Goal: Task Accomplishment & Management: Complete application form

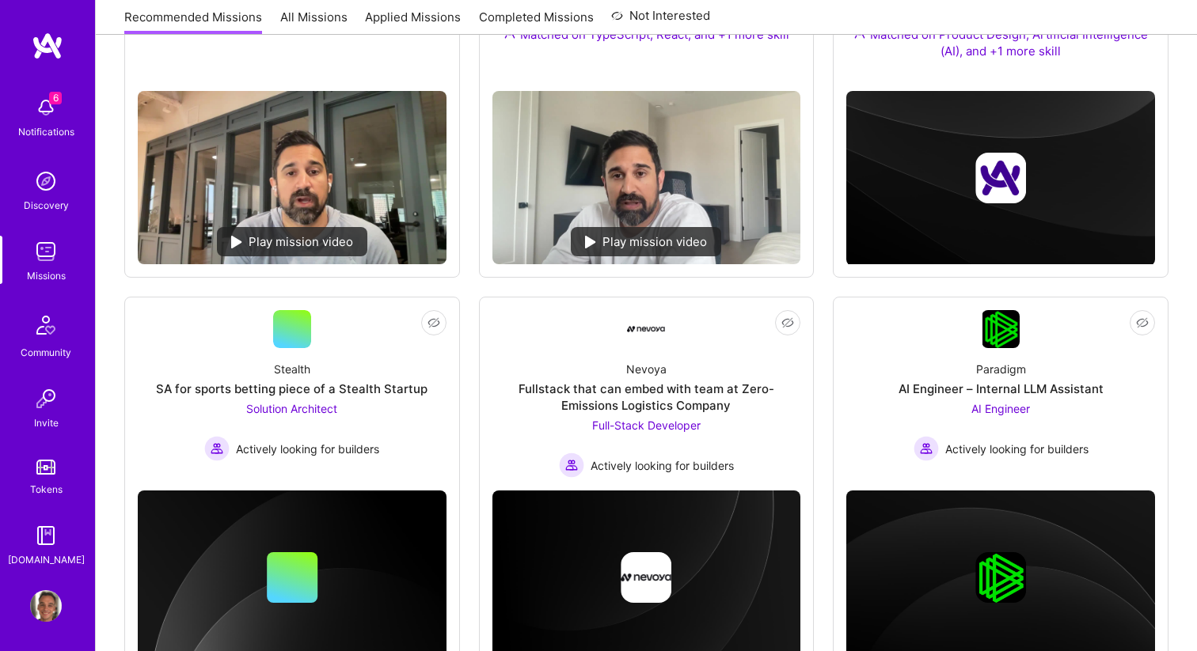
scroll to position [237, 0]
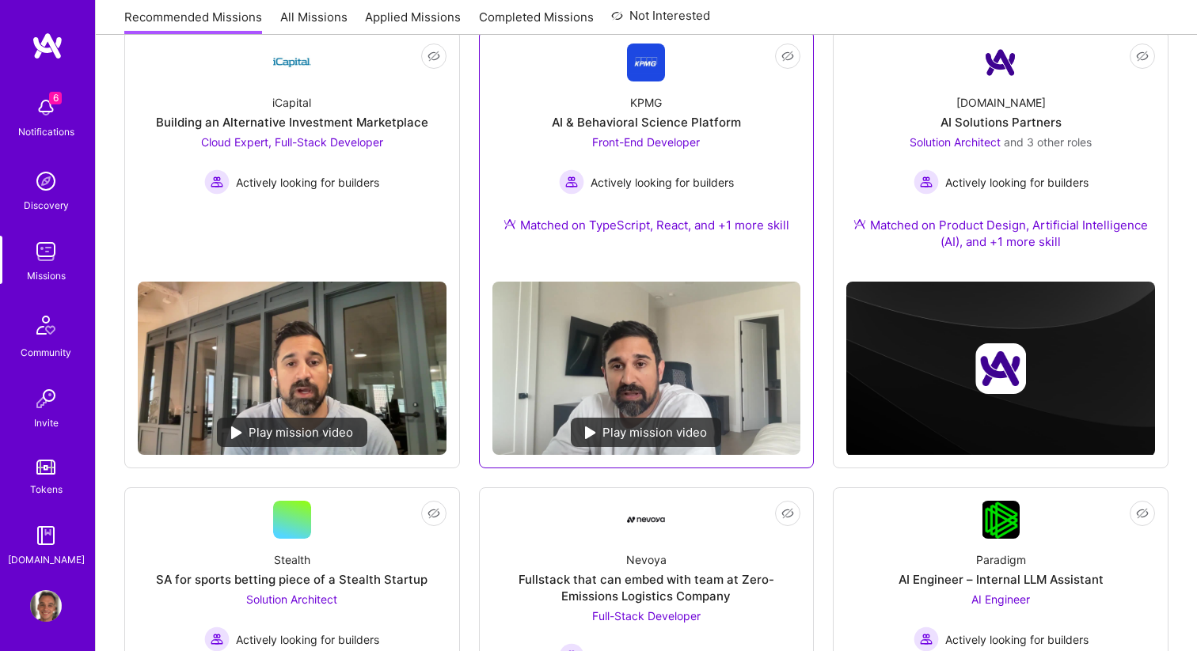
click at [650, 148] on span "Front-End Developer" at bounding box center [646, 141] width 108 height 13
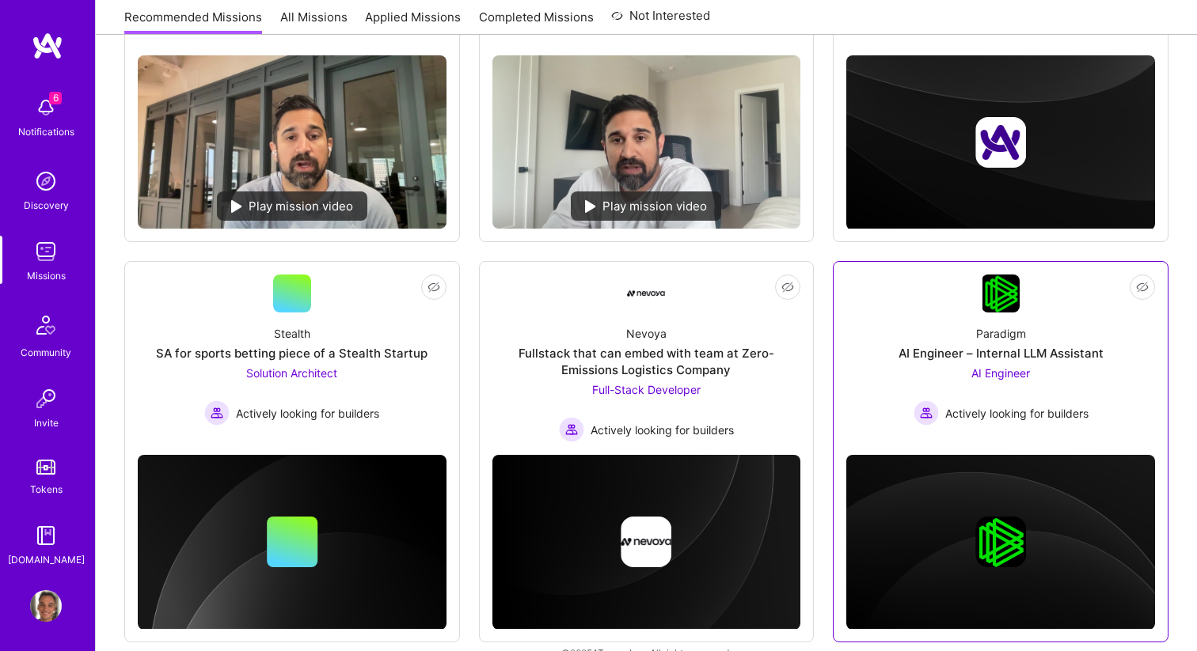
click at [940, 351] on div "AI Engineer – Internal LLM Assistant" at bounding box center [1000, 353] width 205 height 17
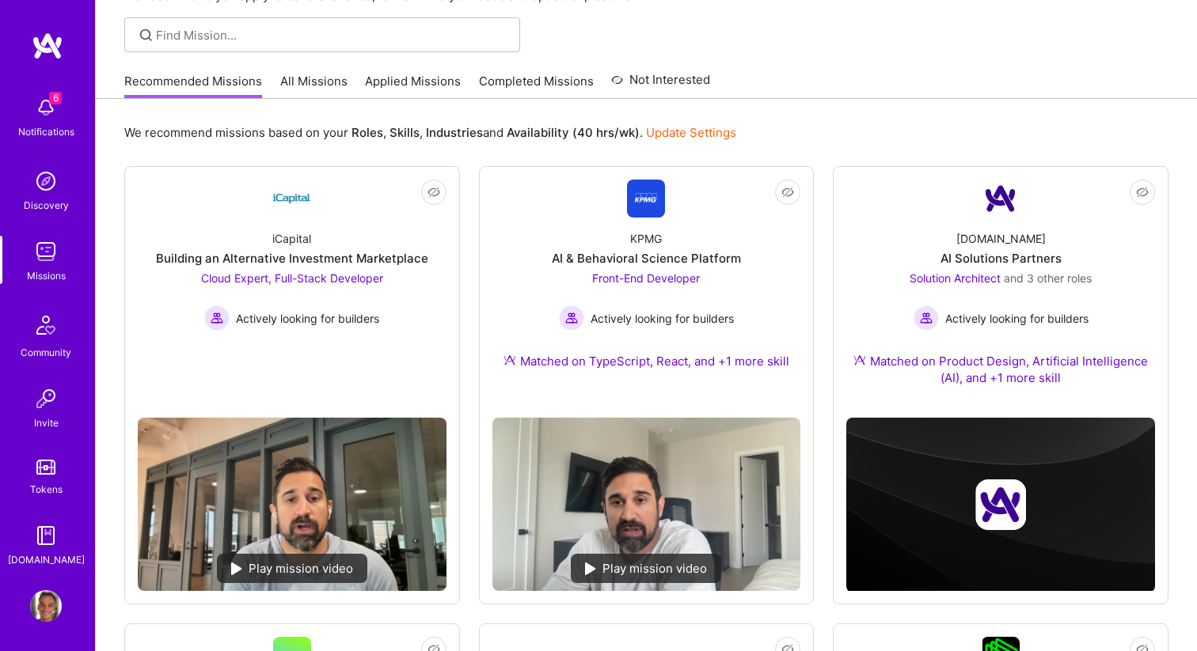
scroll to position [0, 0]
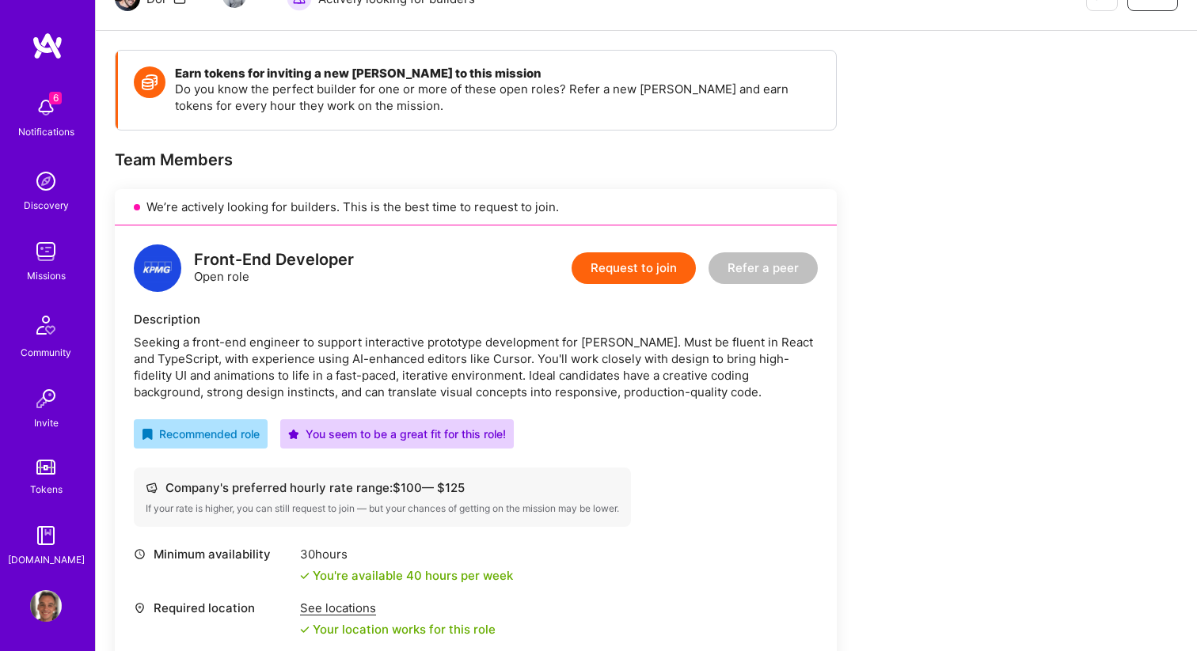
scroll to position [200, 0]
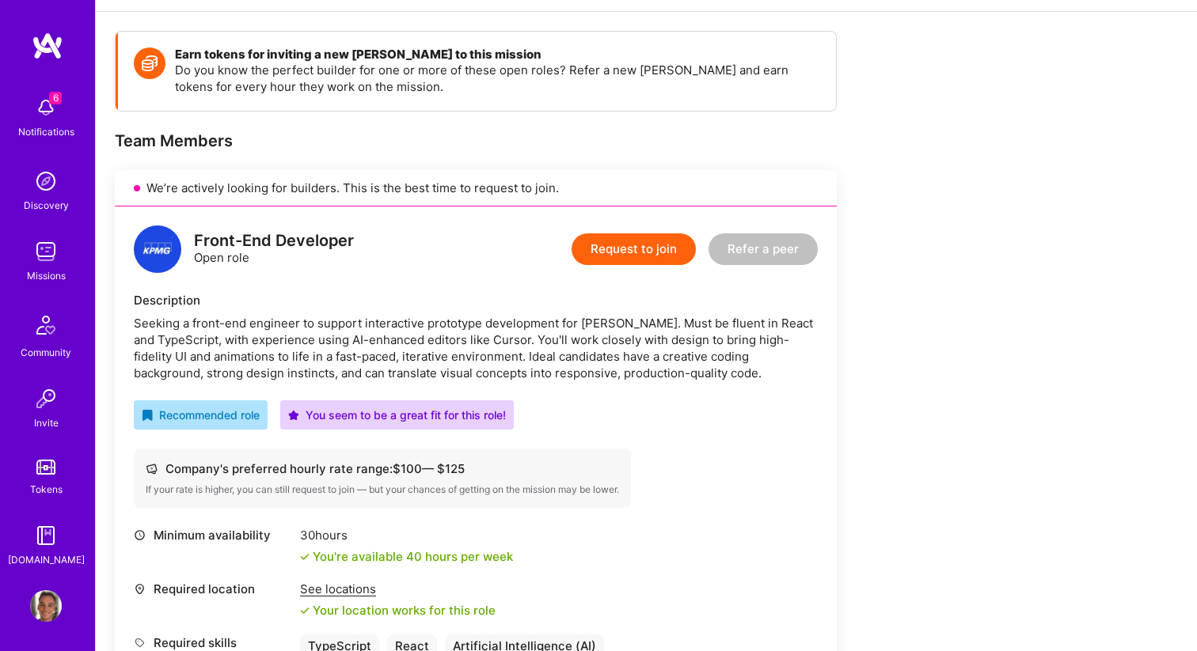
click at [630, 238] on button "Request to join" at bounding box center [633, 249] width 124 height 32
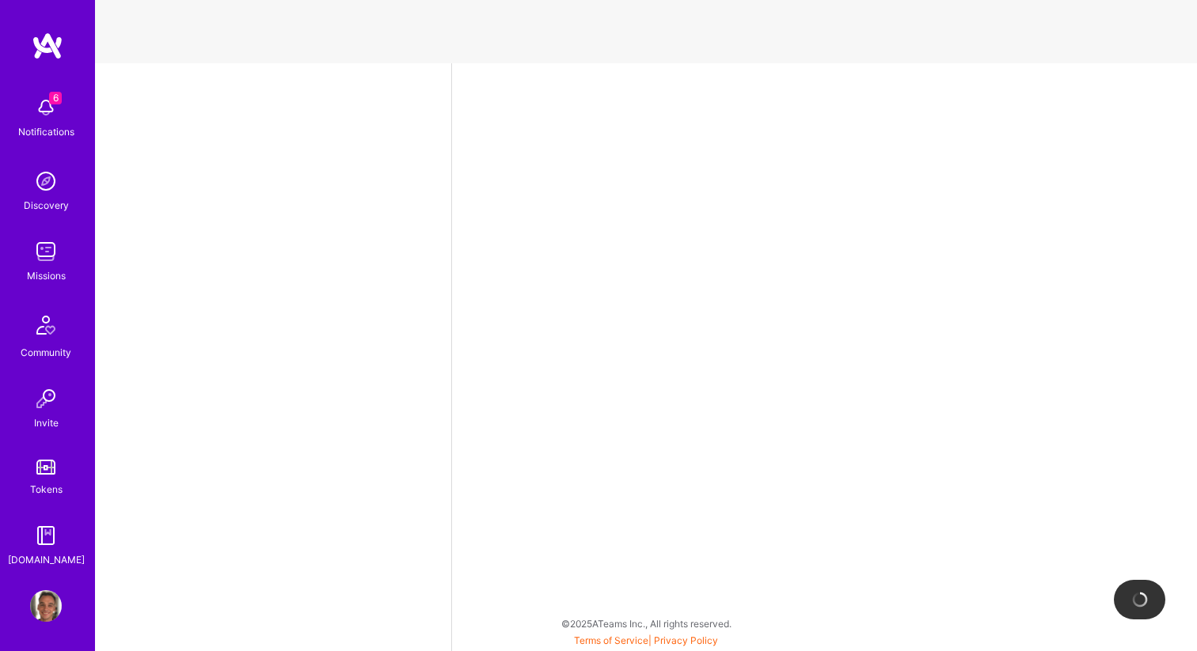
select select "US"
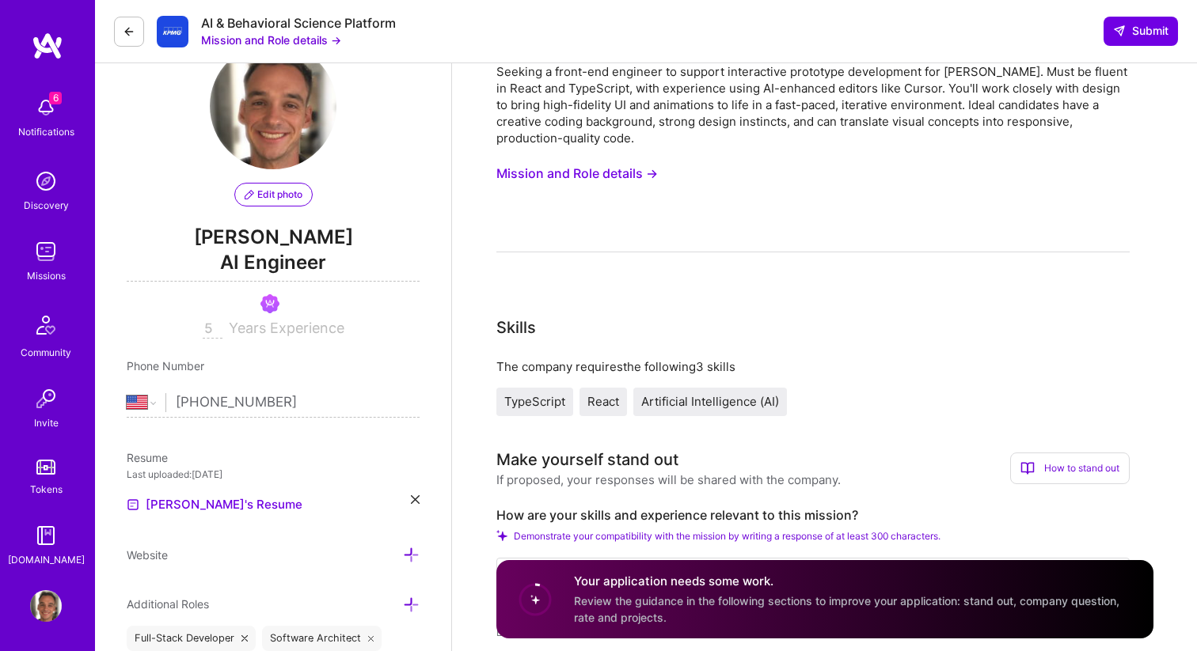
scroll to position [71, 0]
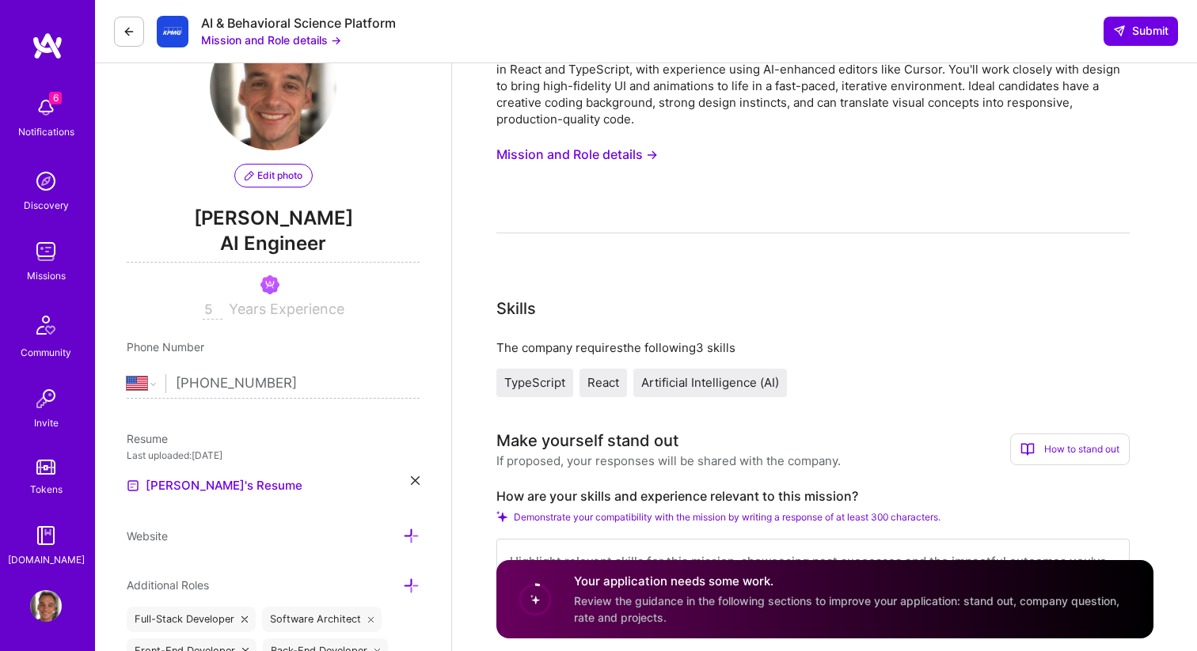
click at [416, 480] on icon at bounding box center [415, 480] width 9 height 9
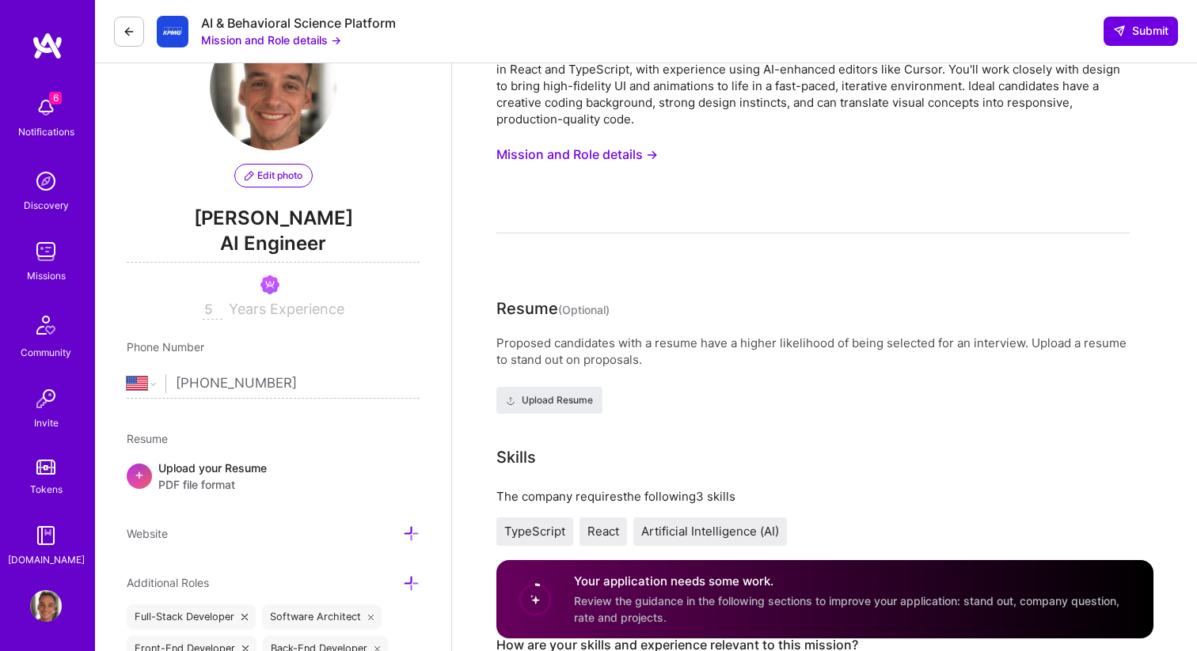
click at [205, 476] on span "PDF file format" at bounding box center [212, 484] width 108 height 17
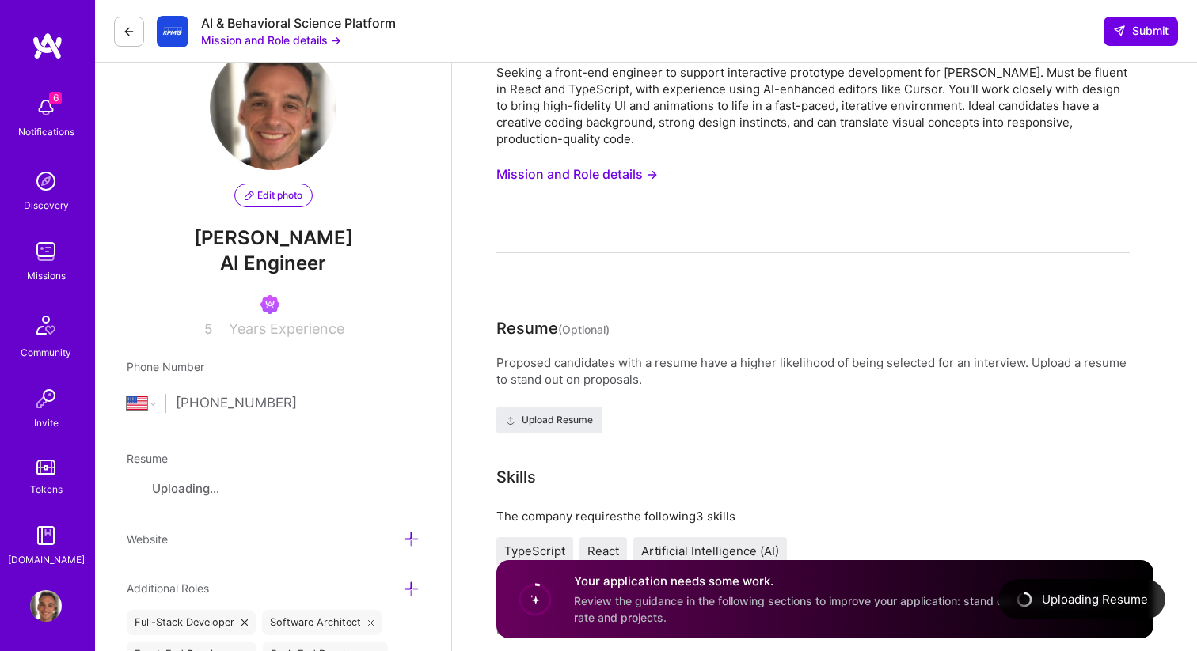
scroll to position [53, 0]
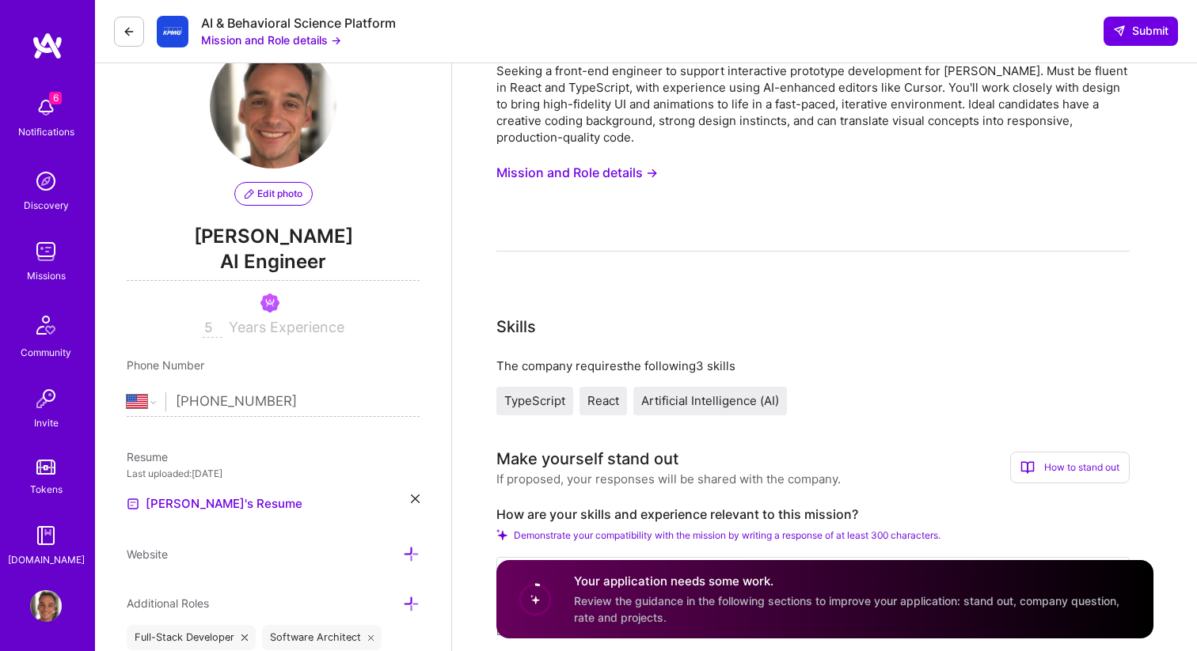
click at [583, 165] on button "Mission and Role details →" at bounding box center [576, 172] width 161 height 29
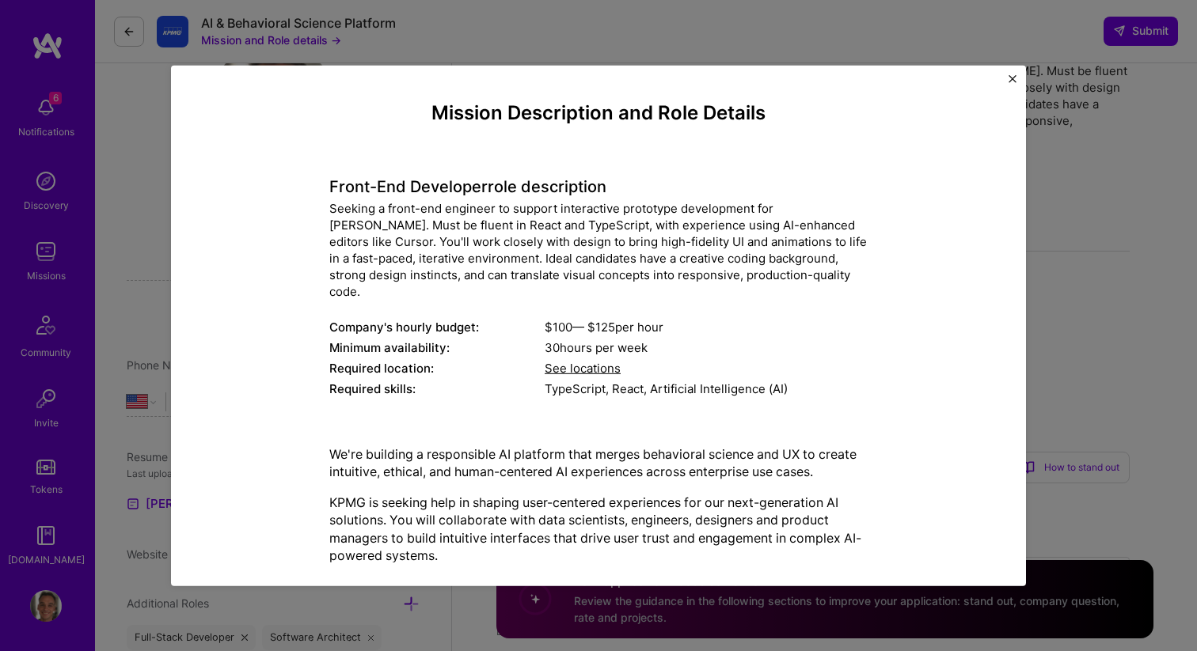
click at [471, 276] on div "Seeking a front-end engineer to support interactive prototype development for V…" at bounding box center [598, 250] width 538 height 100
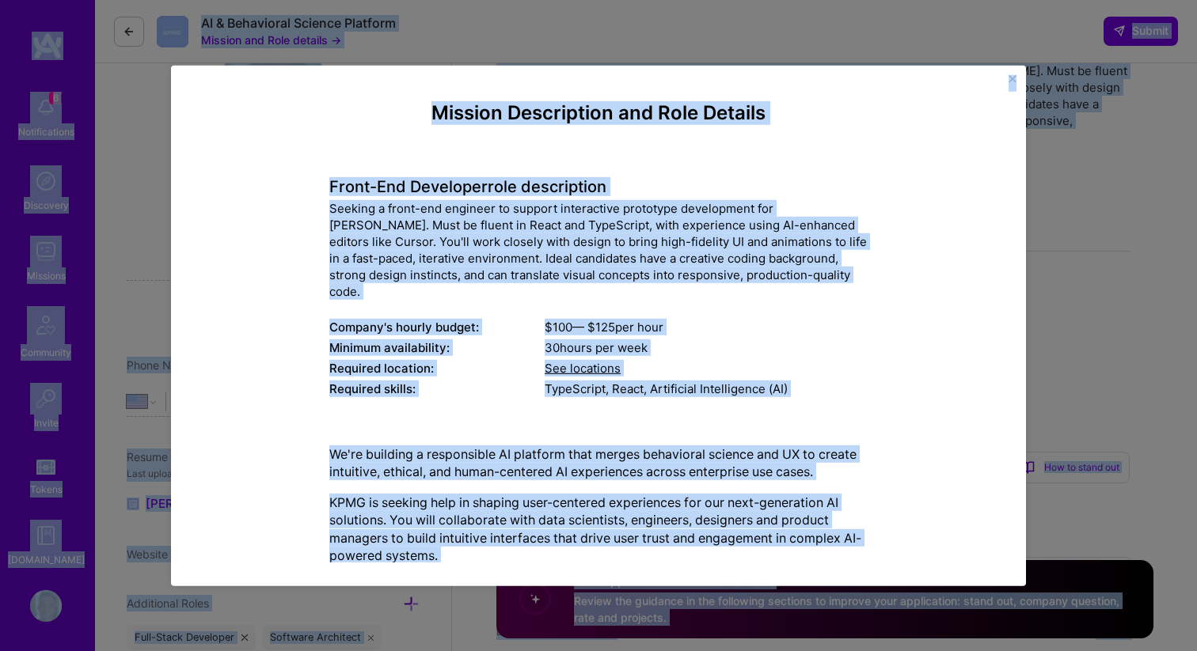
copy body "6 Notifications Discovery Missions Community Invite Tokens A.Guide Profile Clos…"
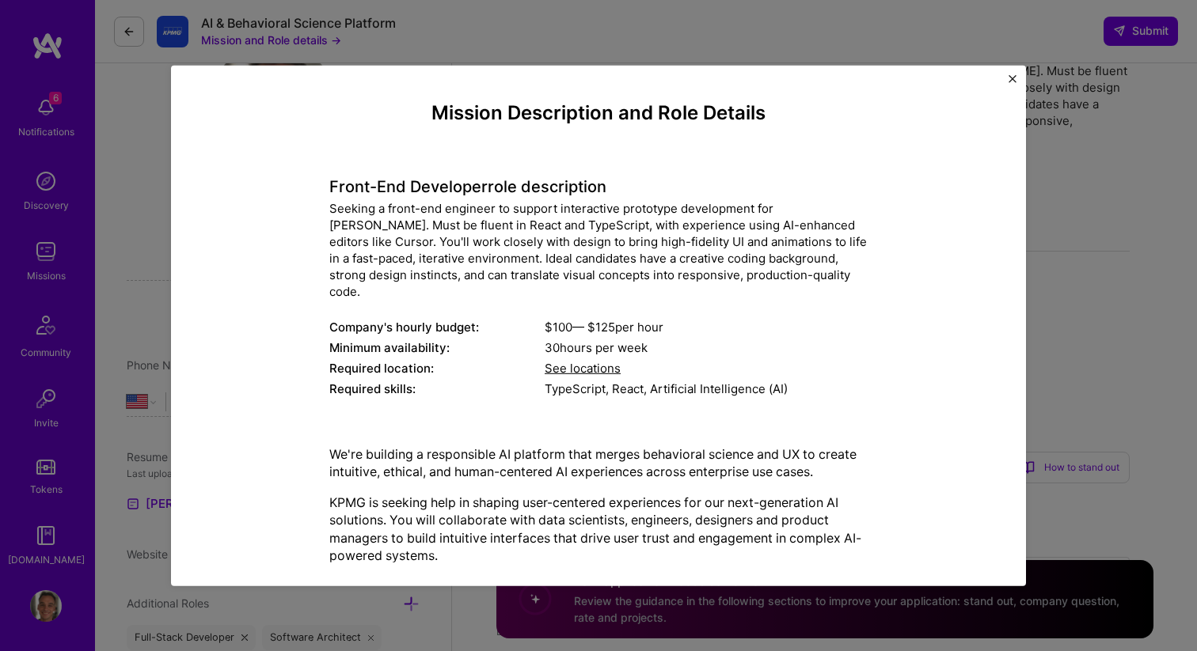
click at [550, 319] on div "$ 100 — $ 125 per hour" at bounding box center [706, 327] width 323 height 17
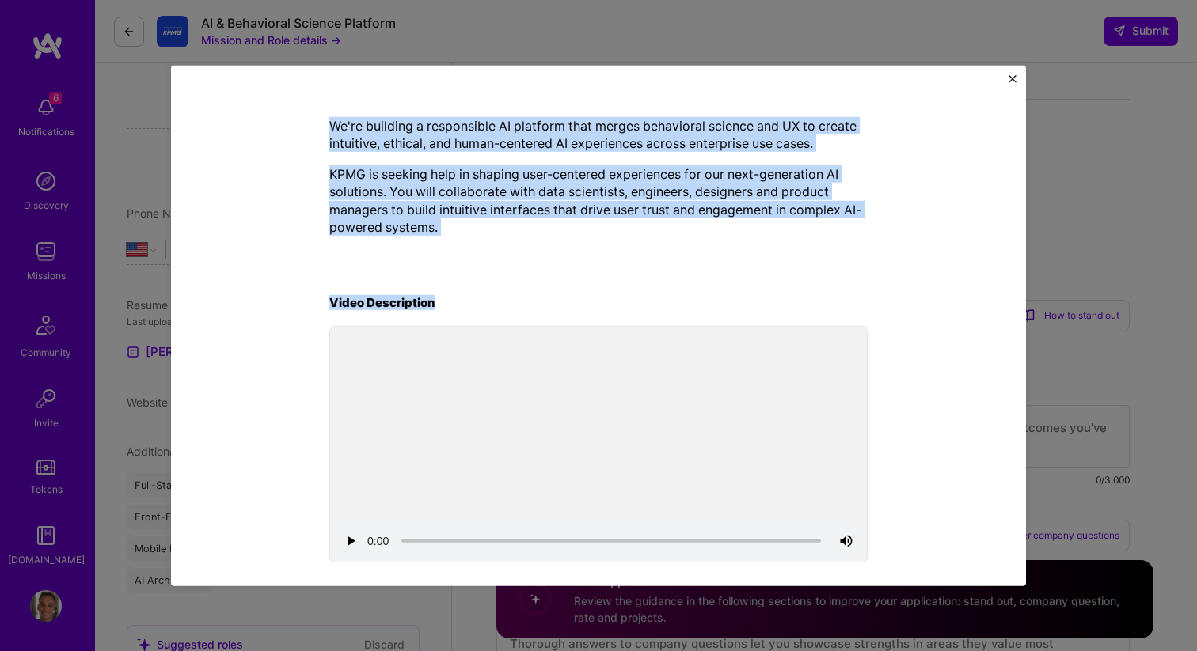
scroll to position [233, 0]
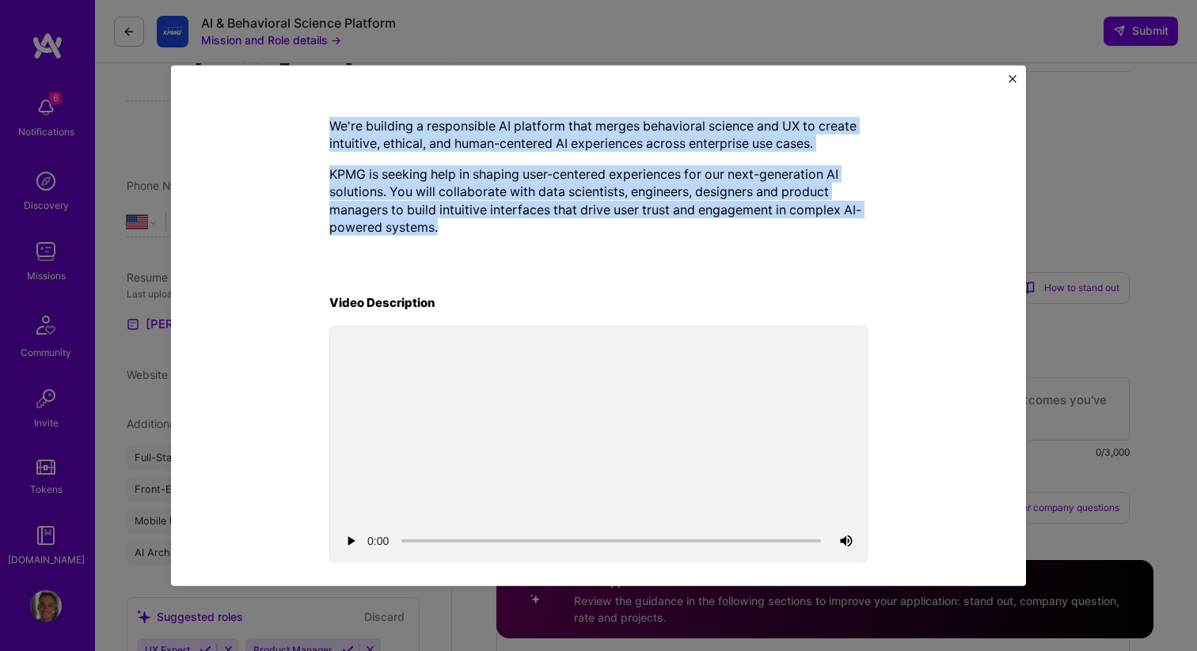
drag, startPoint x: 320, startPoint y: 187, endPoint x: 646, endPoint y: 217, distance: 327.5
click at [646, 217] on div "Mission Description and Role Details Front-End Developer role description Seeki…" at bounding box center [598, 170] width 782 height 794
copy div "Front-End Developer role description Seeking a front-end engineer to support in…"
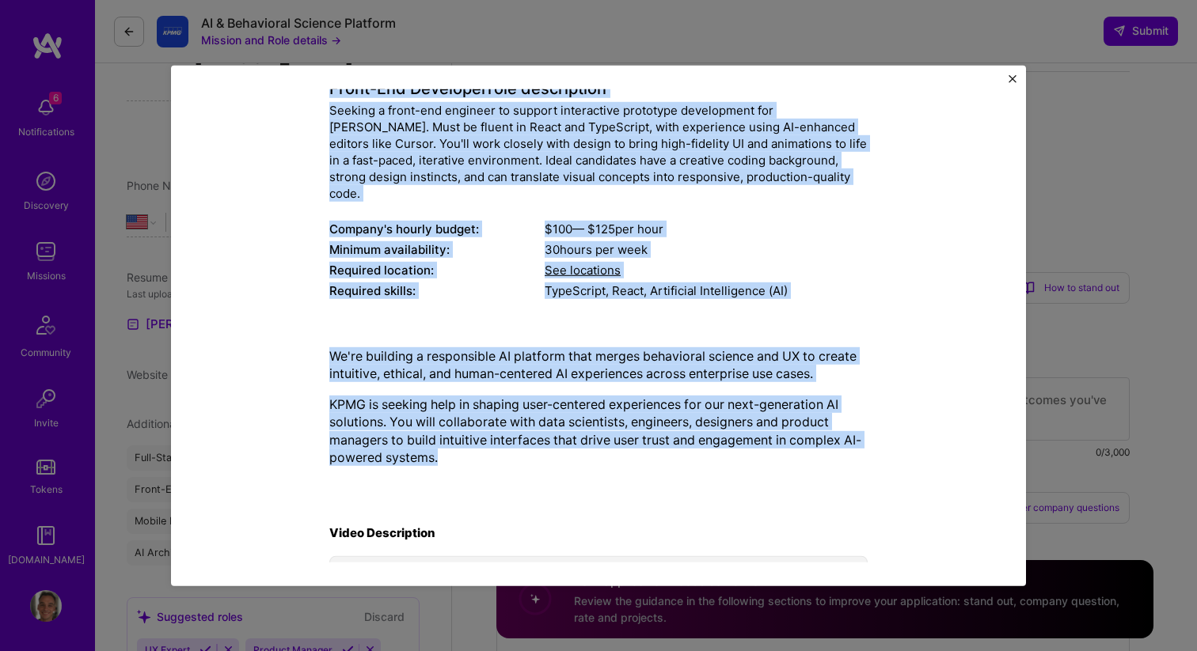
scroll to position [31, 0]
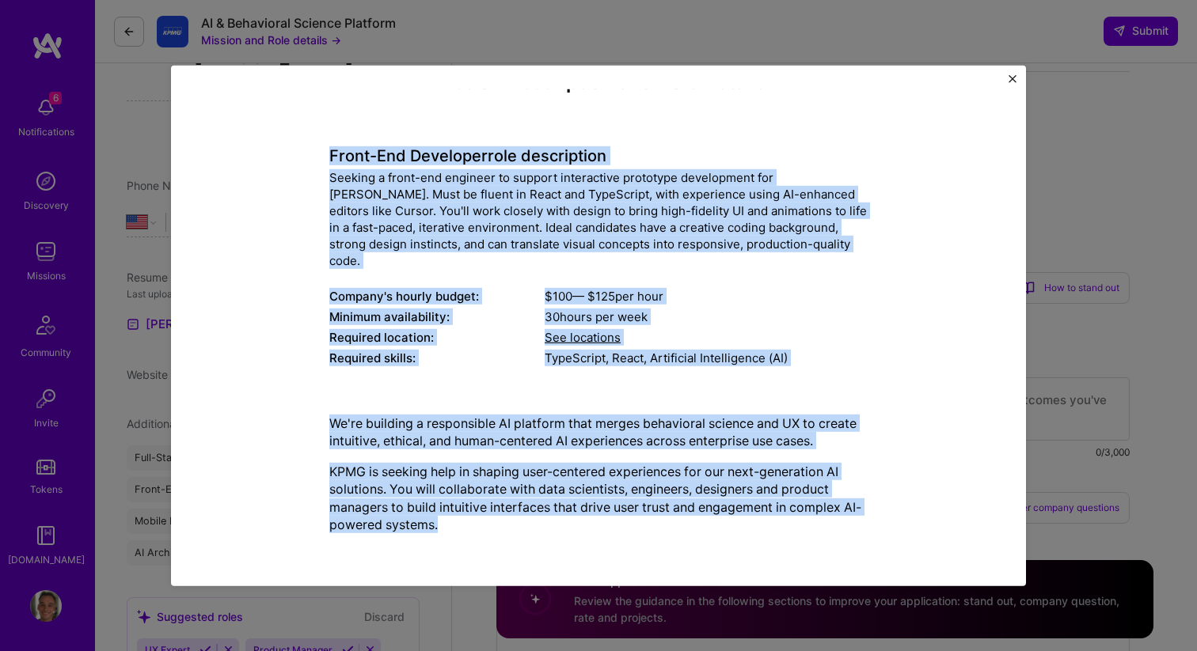
click at [1014, 82] on img "Close" at bounding box center [1012, 78] width 8 height 8
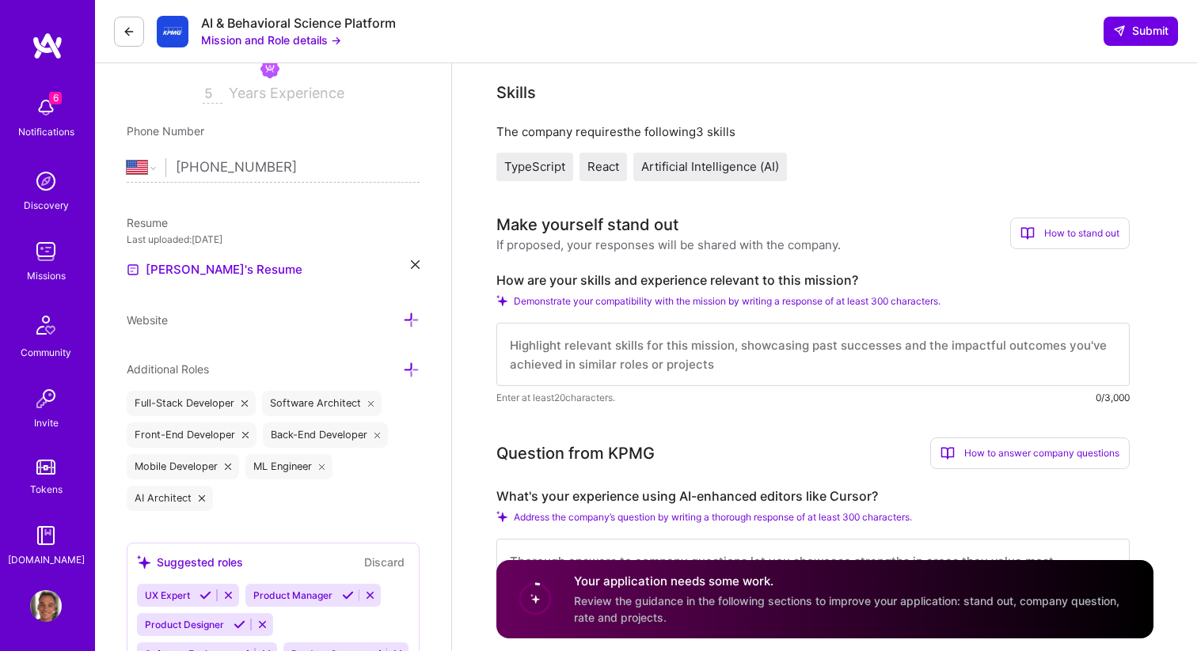
scroll to position [291, 0]
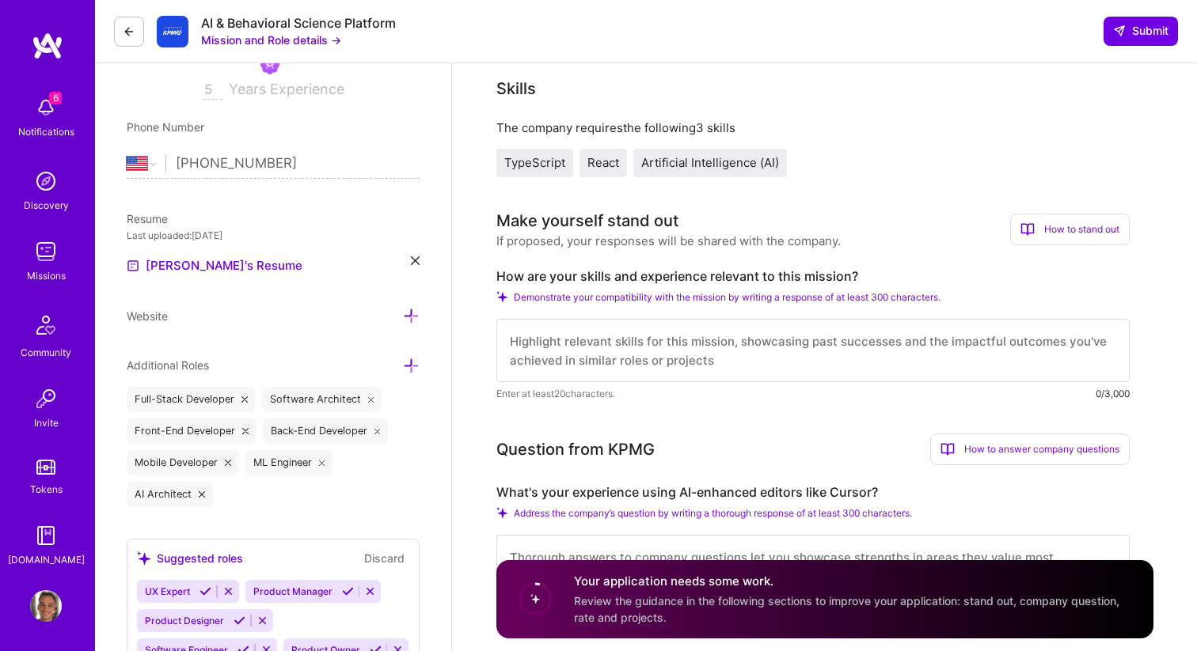
click at [696, 276] on label "How are your skills and experience relevant to this mission?" at bounding box center [812, 276] width 633 height 17
copy label "How are your skills and experience relevant to this mission?"
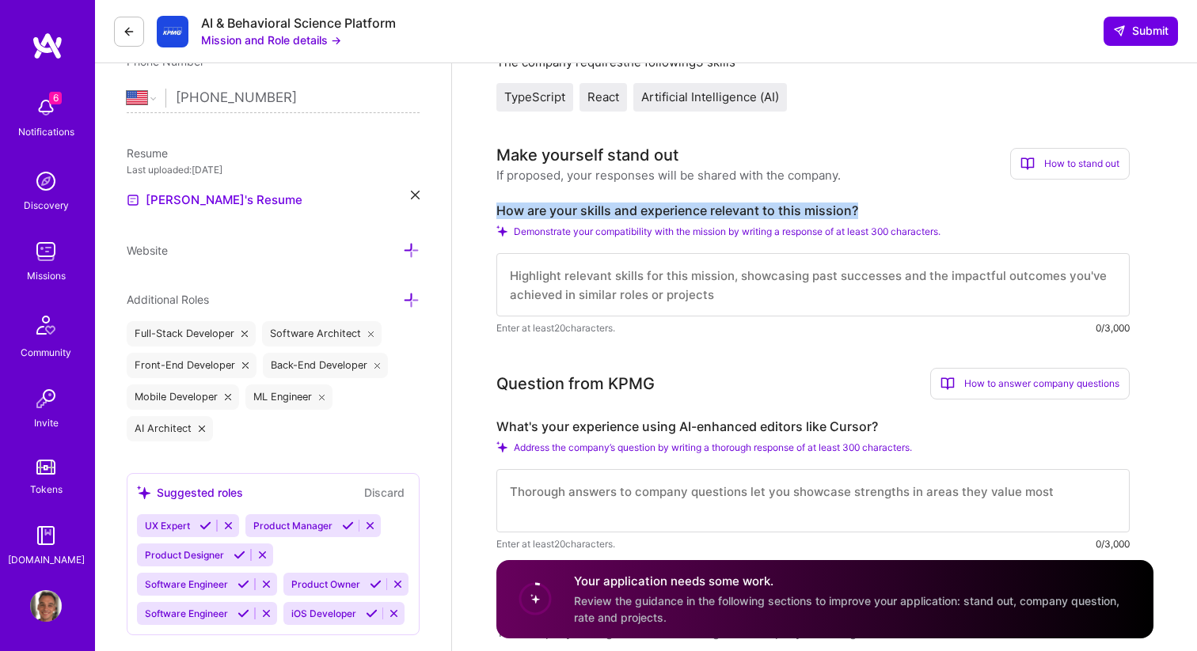
scroll to position [455, 0]
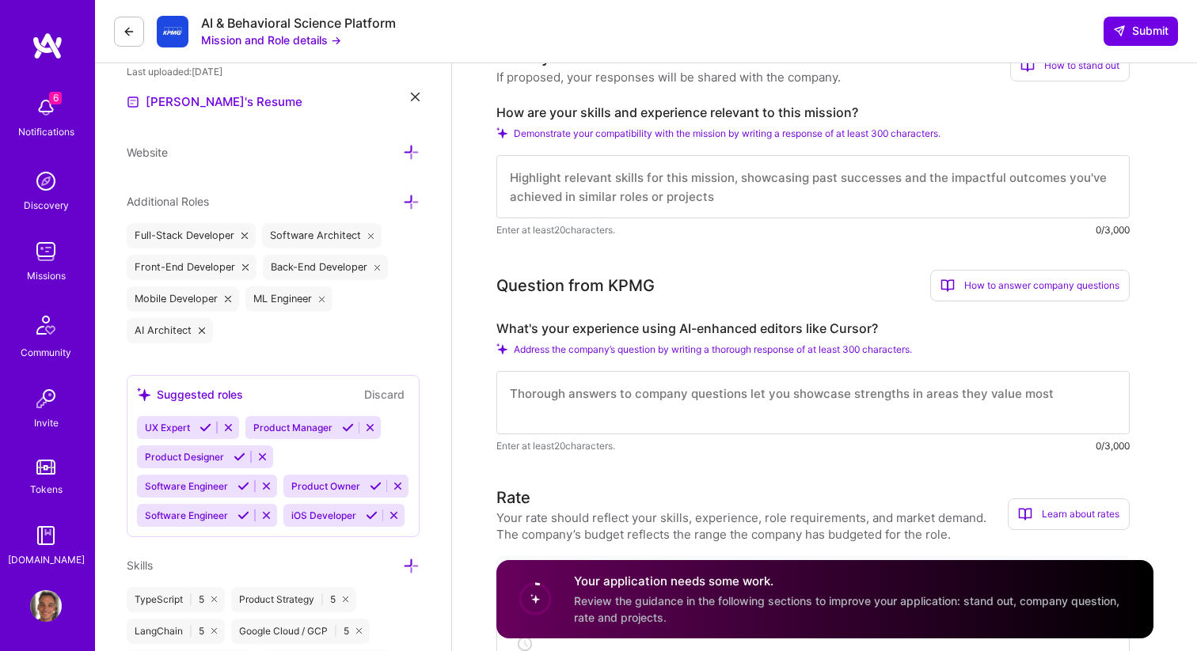
click at [638, 333] on label "What's your experience using AI-enhanced editors like Cursor?" at bounding box center [812, 329] width 633 height 17
copy label "What's your experience using AI-enhanced editors like Cursor?"
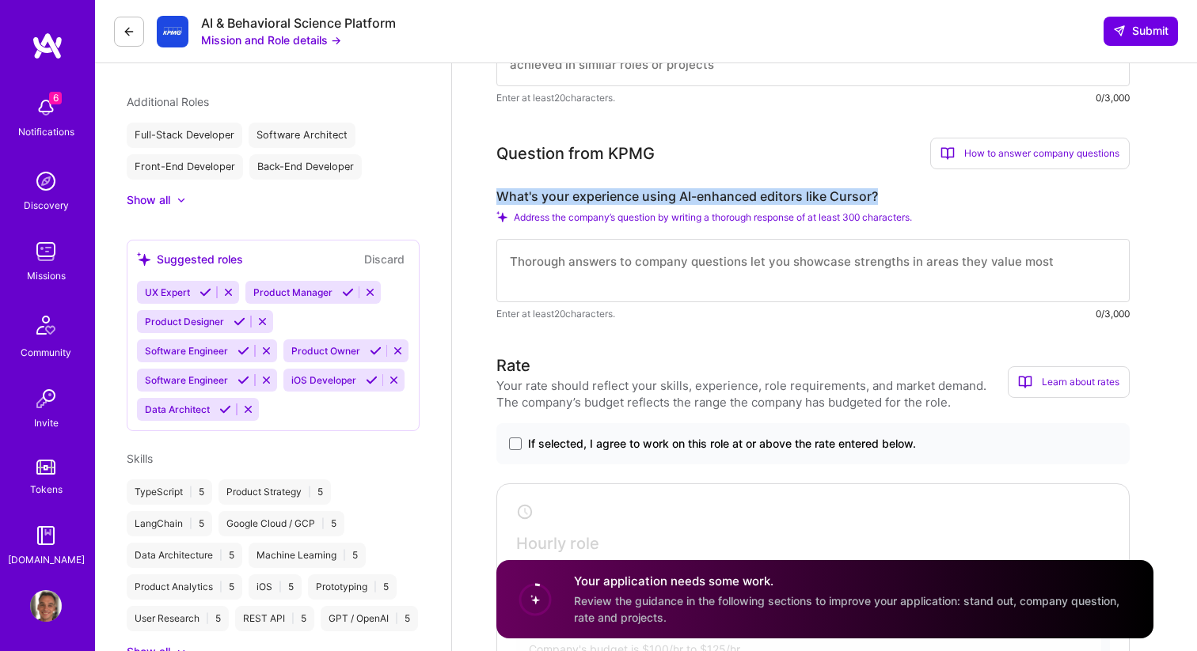
scroll to position [420, 0]
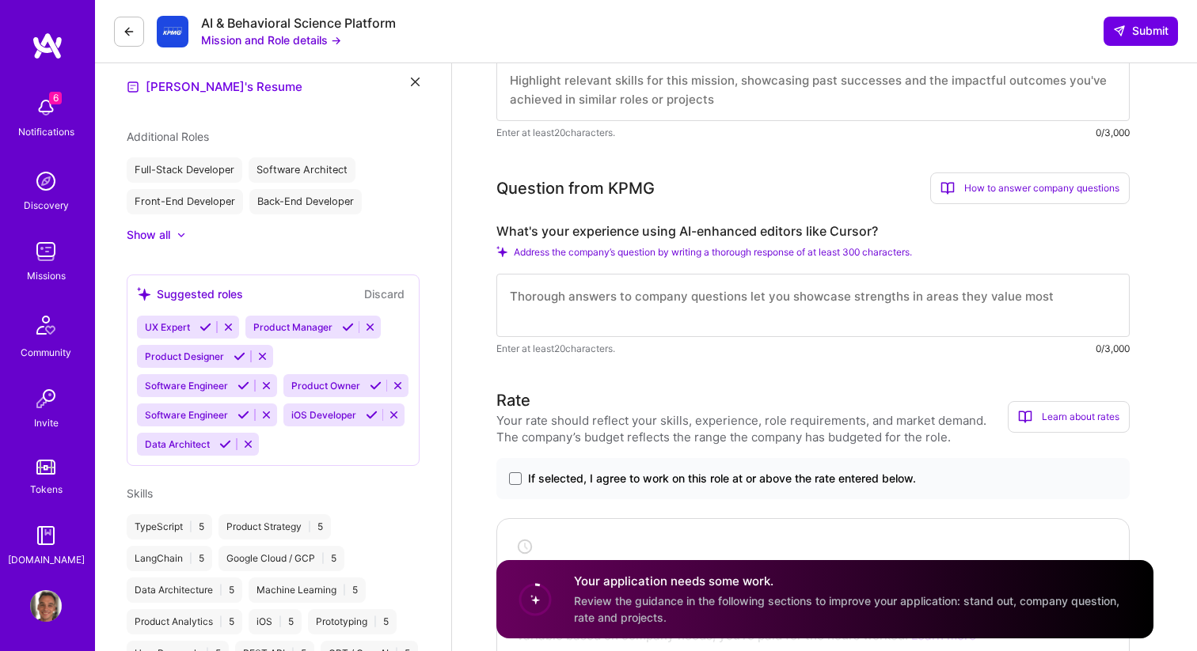
click at [607, 306] on textarea at bounding box center [812, 305] width 633 height 63
click at [608, 300] on textarea at bounding box center [812, 305] width 633 height 63
paste textarea "I’ve been using AI-enhaced editors like Cursor for a year and a half. I use Vis…"
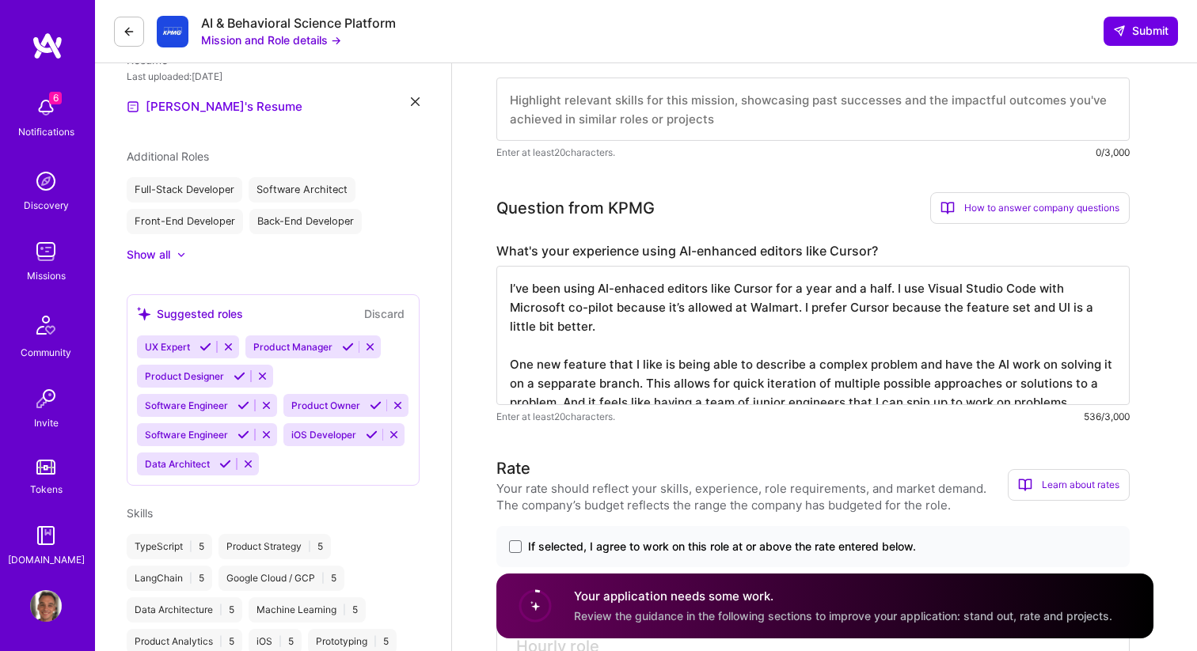
scroll to position [391, 0]
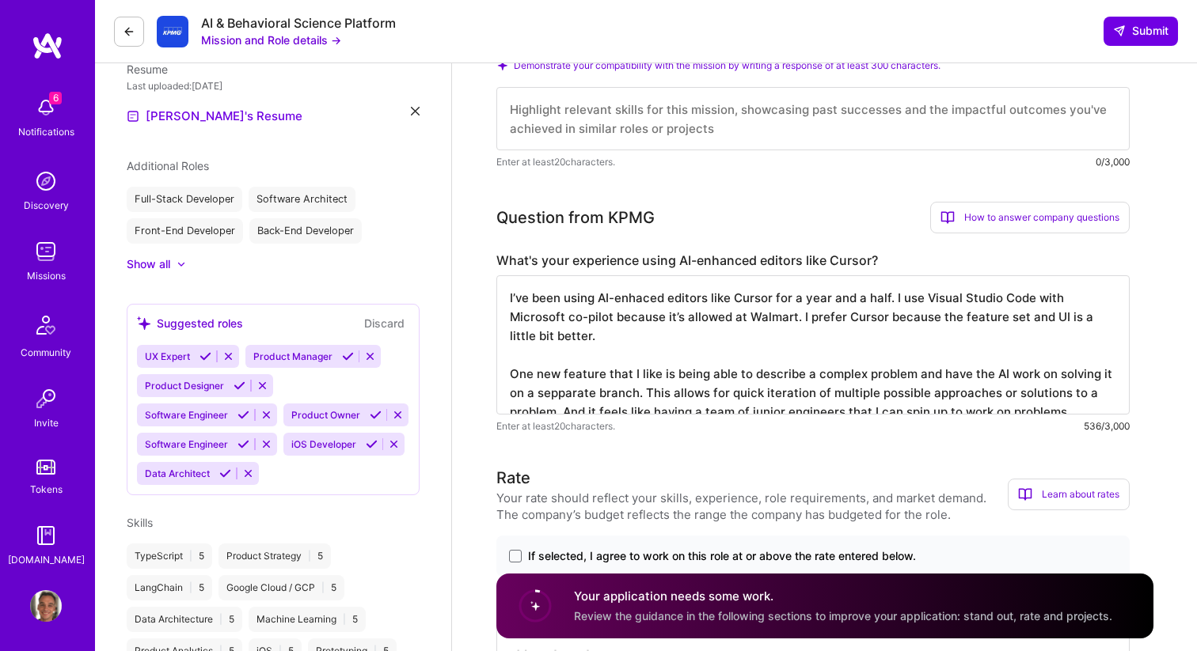
click at [625, 297] on textarea "I’ve been using AI-enhaced editors like Cursor for a year and a half. I use Vis…" at bounding box center [812, 344] width 633 height 139
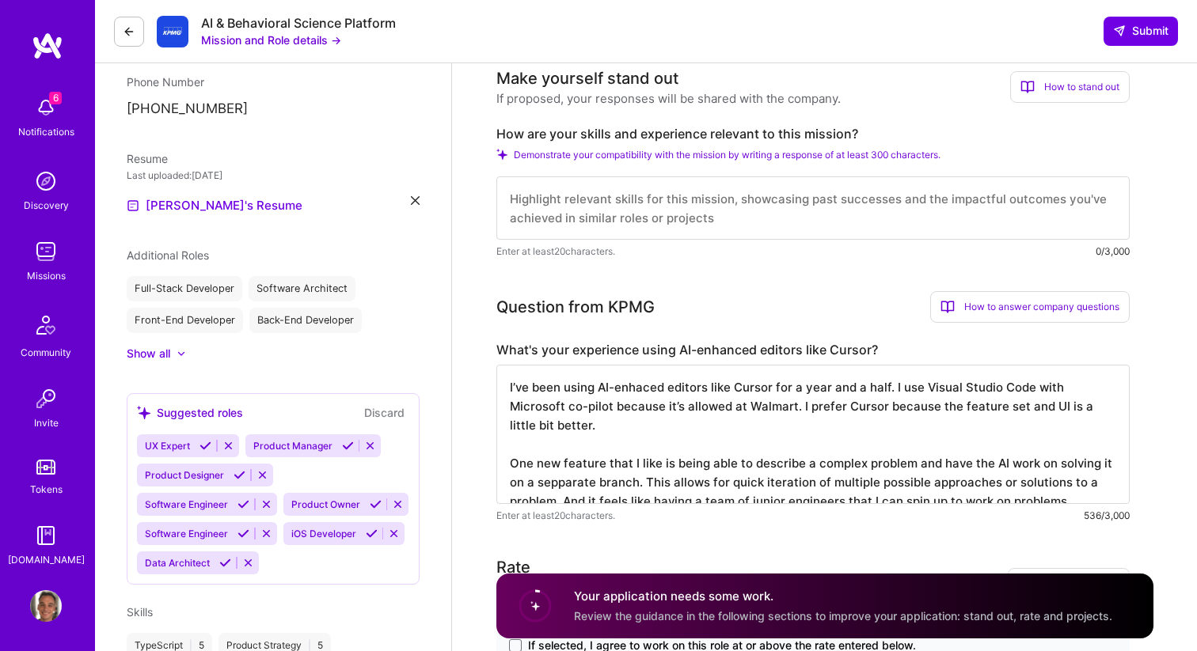
scroll to position [289, 0]
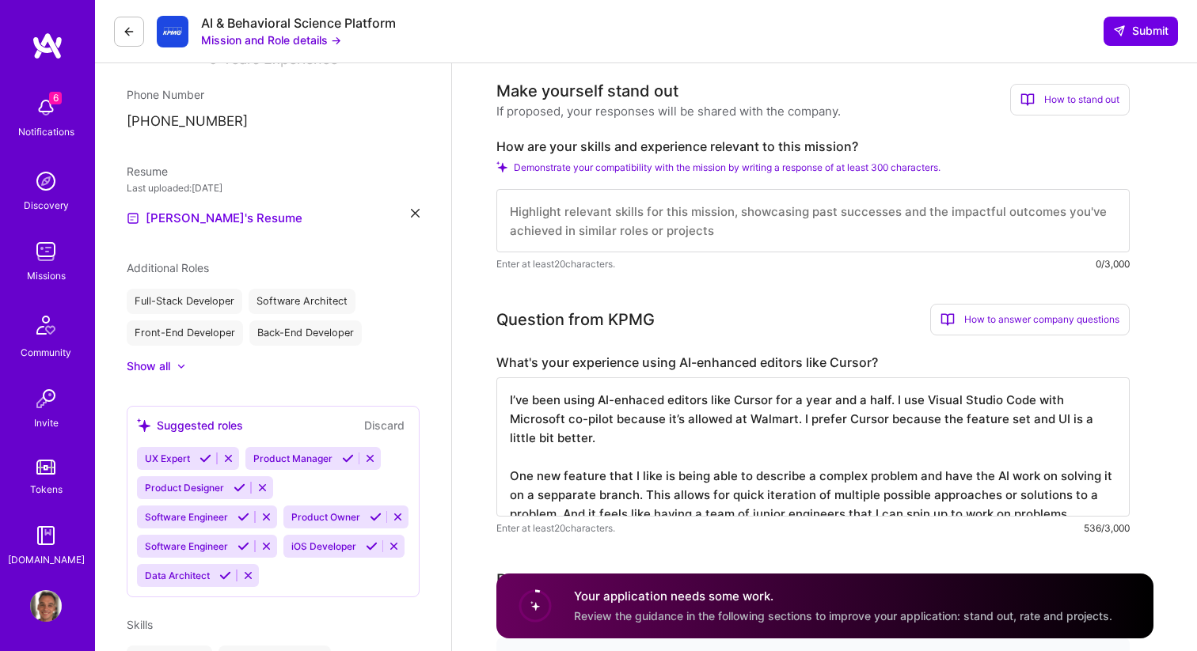
click at [665, 488] on textarea "I’ve been using AI-enhaced editors like Cursor for a year and a half. I use Vis…" at bounding box center [812, 447] width 633 height 139
click at [661, 464] on textarea "I’ve been using AI-enhaced editors like Cursor for a year and a half. I use Vis…" at bounding box center [812, 447] width 633 height 139
paste textarea "nced editors like Cursor for a year and a half. I use Visual Studio Code with M…"
type textarea "I’ve been using AI-enhanced editors like Cursor for a year and a half. I use Vi…"
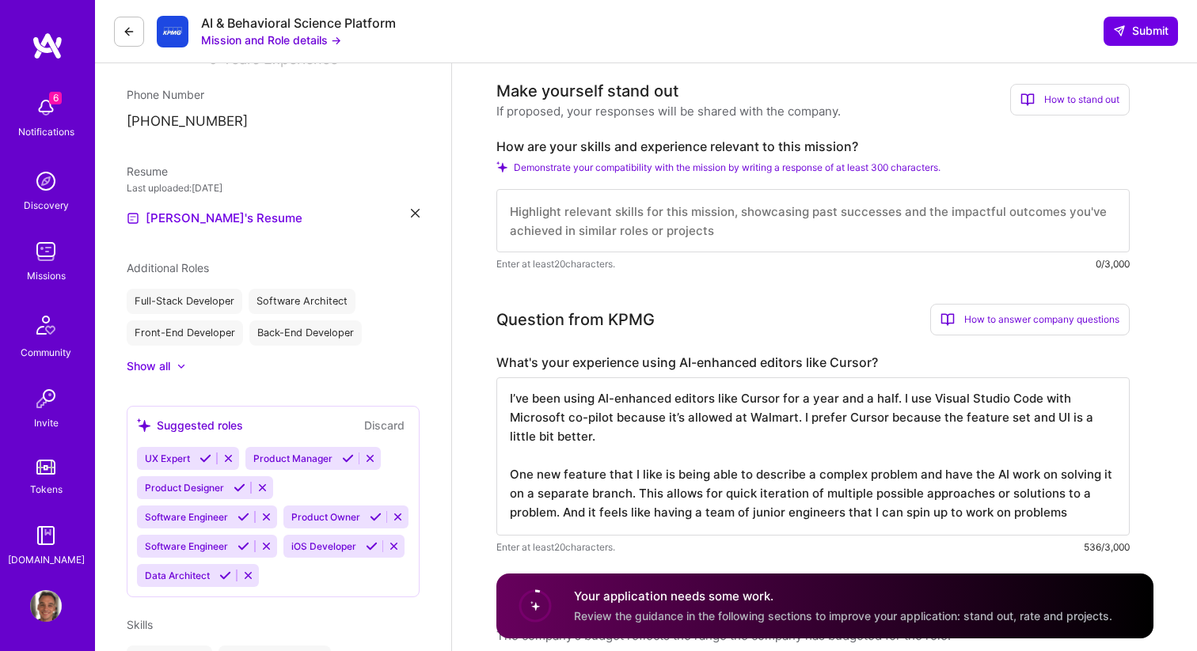
click at [559, 226] on textarea at bounding box center [812, 220] width 633 height 63
paste textarea "I’ve worked on a few React applications throughout my time as a software engine…"
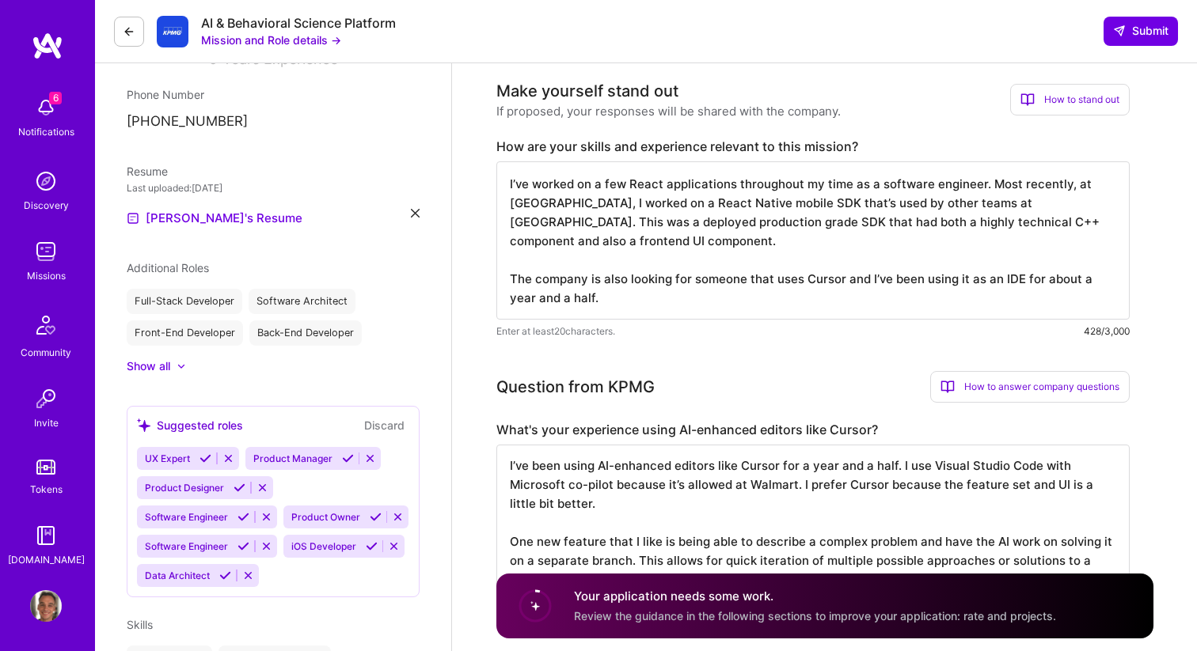
click at [632, 235] on textarea "I’ve worked on a few React applications throughout my time as a software engine…" at bounding box center [812, 240] width 633 height 158
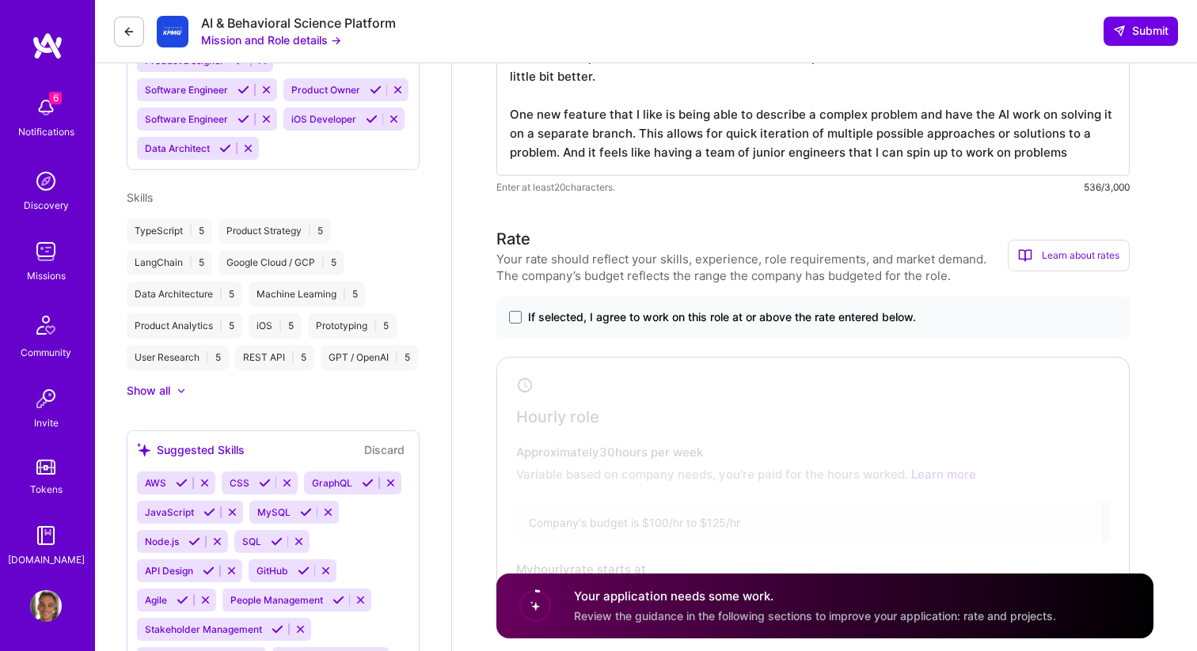
scroll to position [738, 0]
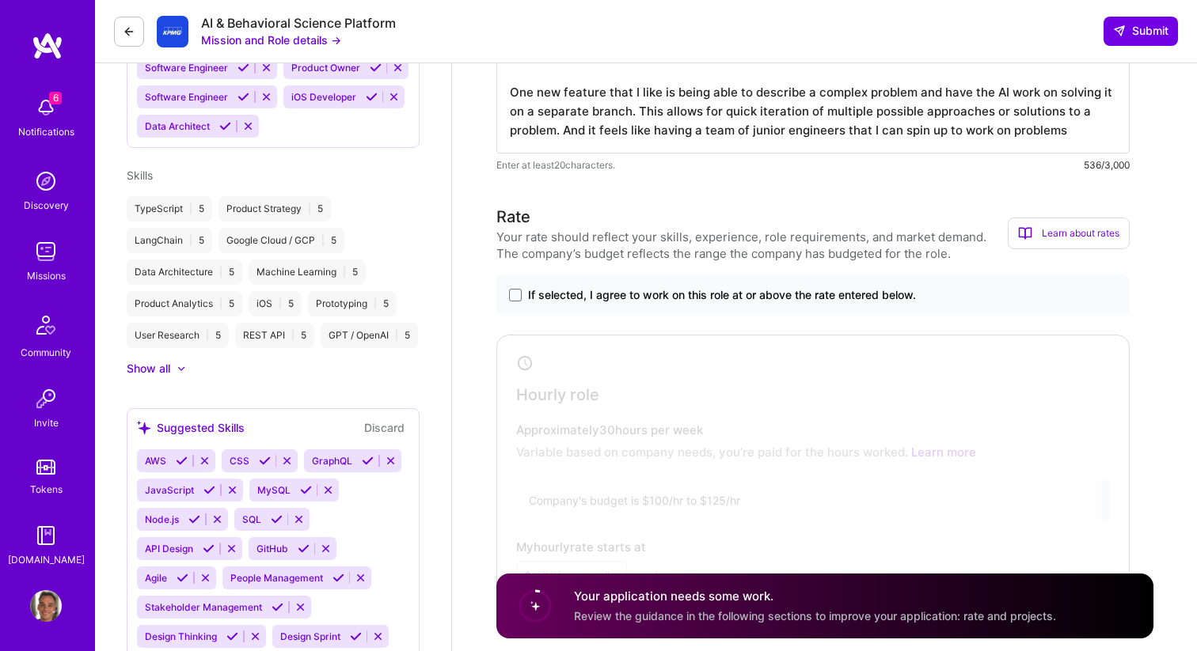
type textarea "I’ve worked on a few React applications throughout my time as a software engine…"
click at [583, 287] on span "If selected, I agree to work on this role at or above the rate entered below." at bounding box center [722, 295] width 388 height 16
click at [0, 0] on input "If selected, I agree to work on this role at or above the rate entered below." at bounding box center [0, 0] width 0 height 0
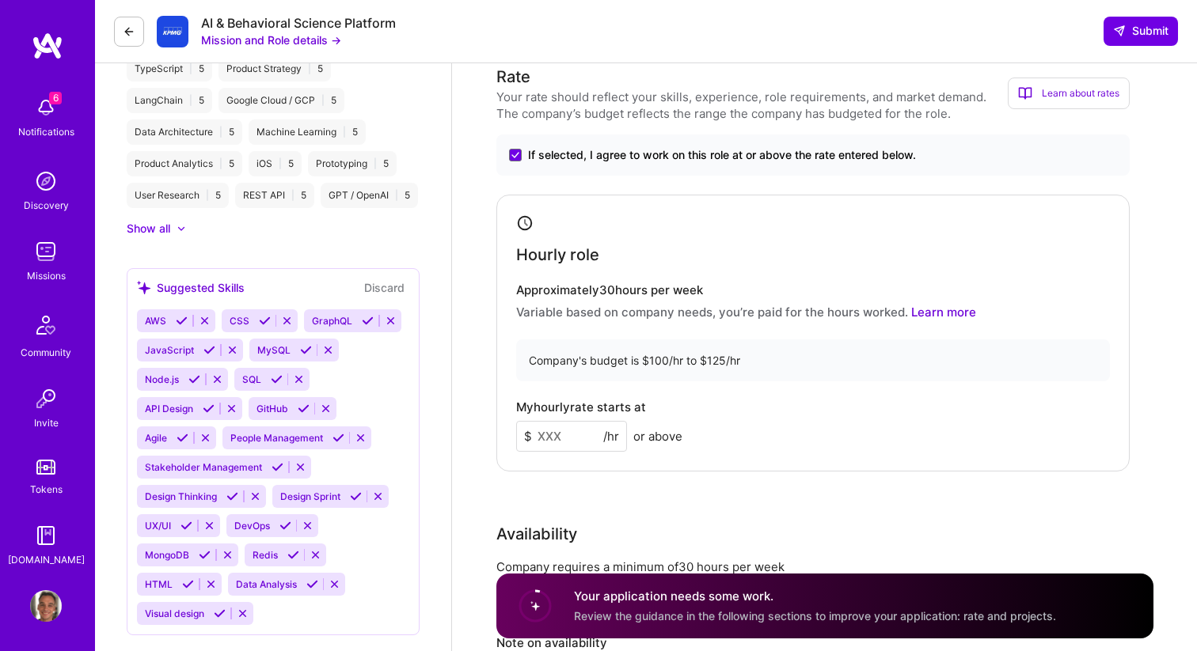
scroll to position [962, 0]
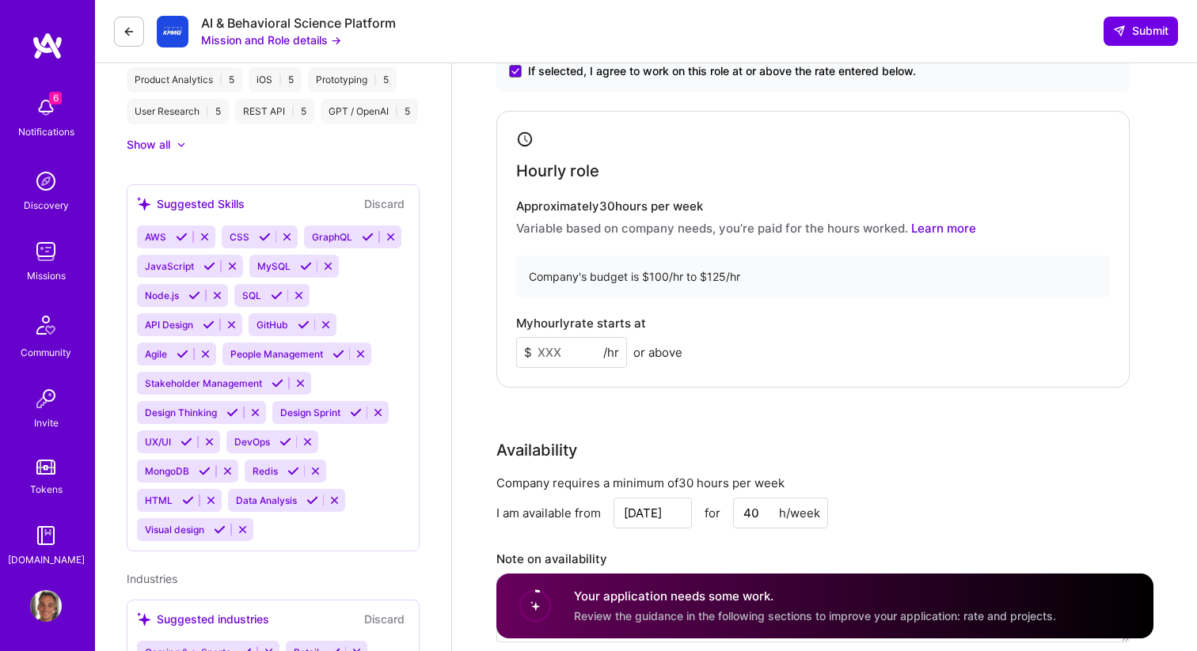
click at [573, 351] on input at bounding box center [571, 352] width 111 height 31
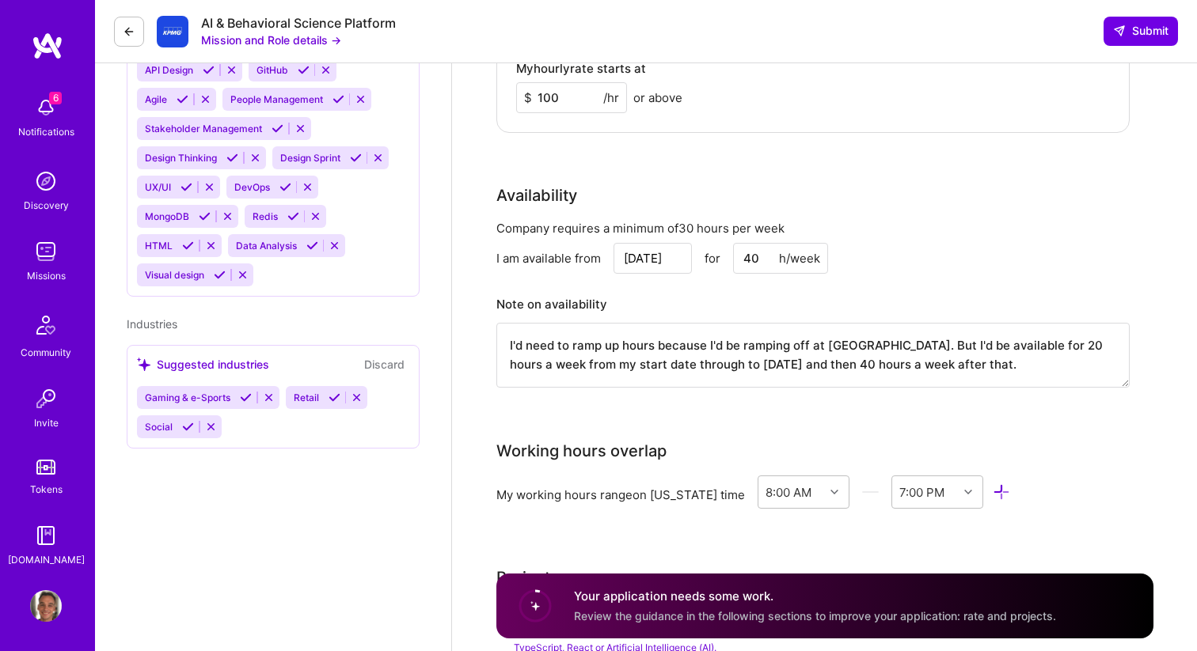
scroll to position [1232, 0]
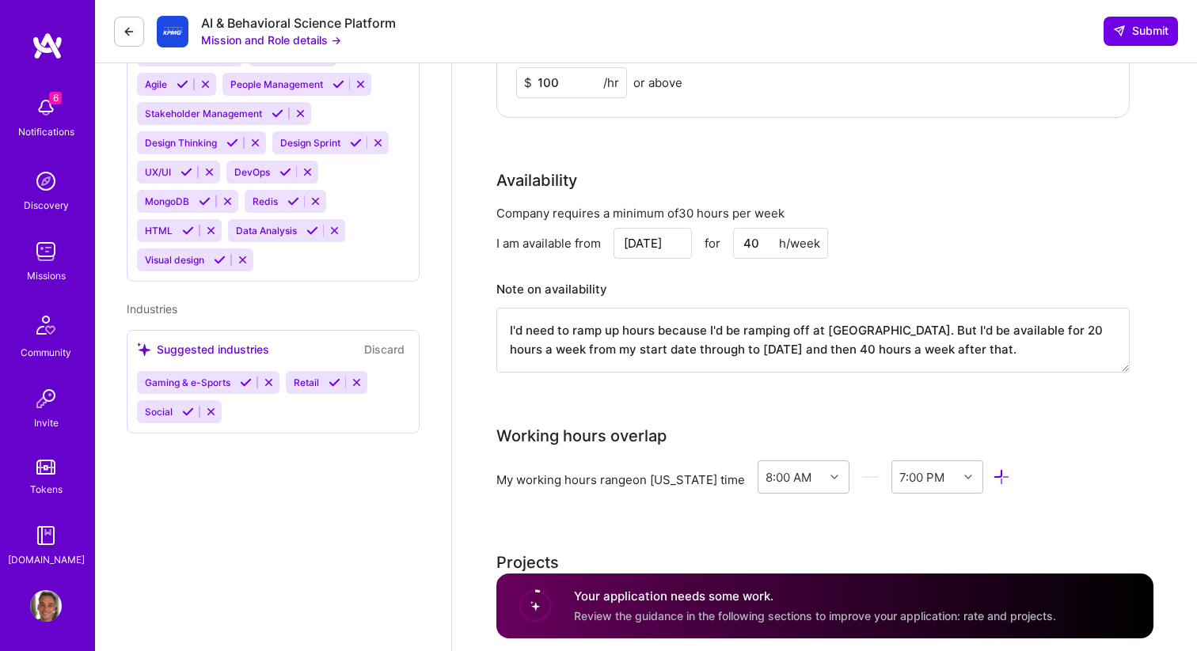
type input "100"
click at [632, 338] on textarea "I'd need to ramp up hours because I'd be ramping off at Walmart. But I'd be ava…" at bounding box center [812, 340] width 633 height 65
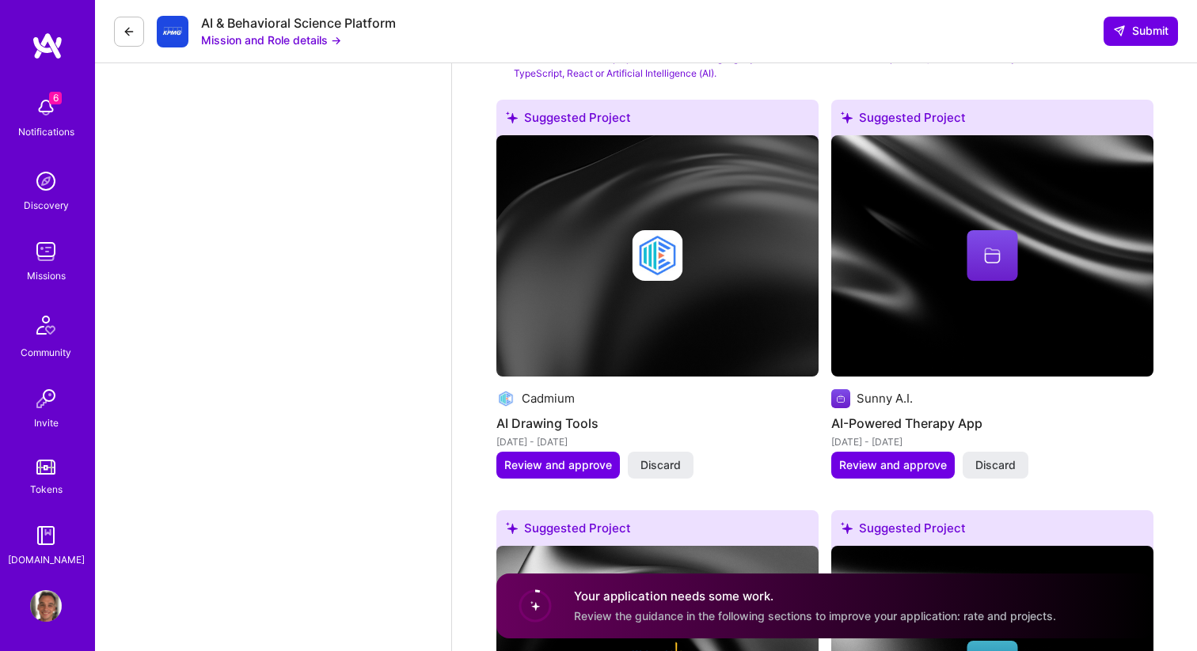
scroll to position [1794, 0]
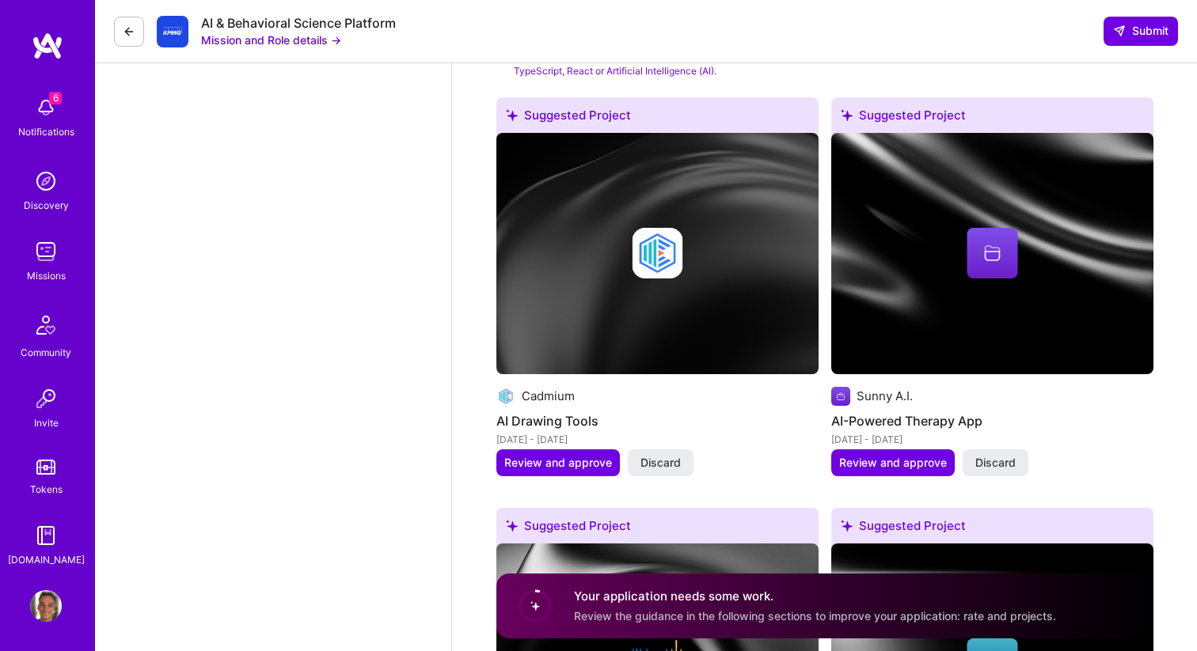
click at [888, 275] on div at bounding box center [992, 253] width 322 height 51
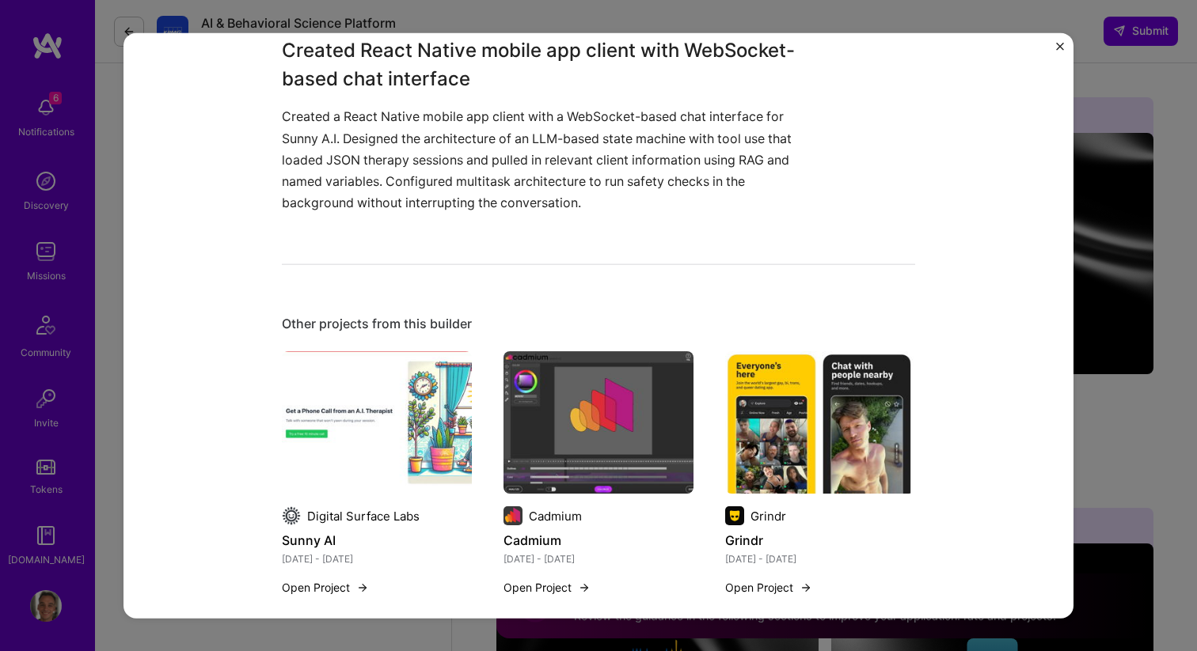
scroll to position [636, 0]
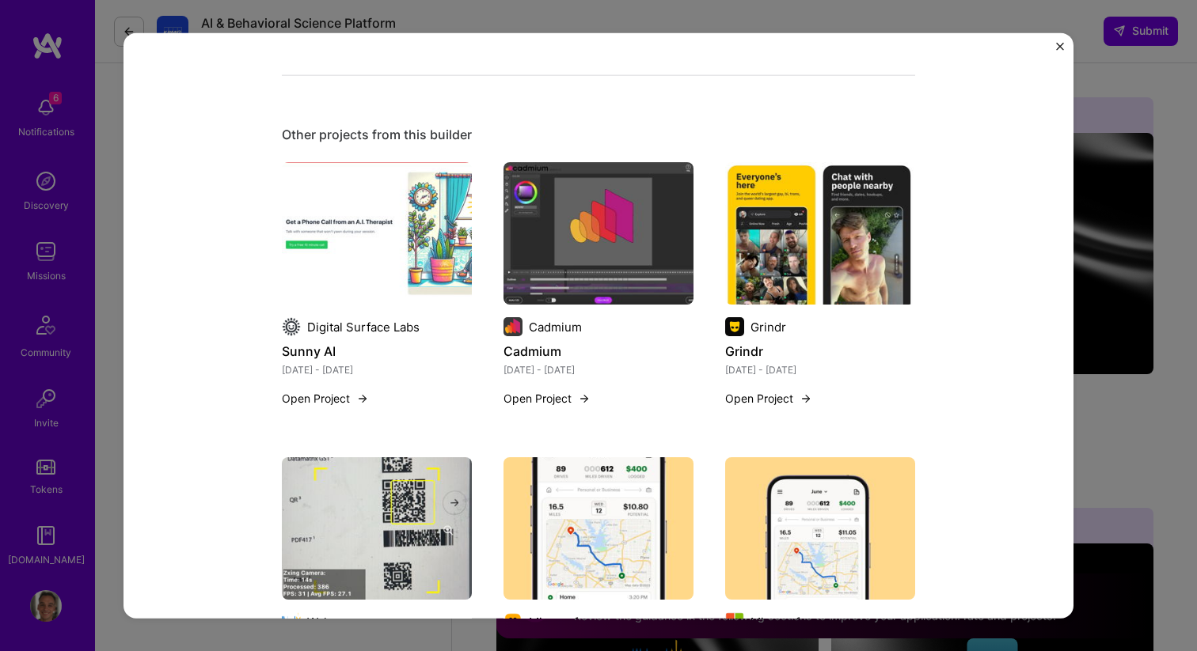
click at [353, 270] on img at bounding box center [377, 233] width 190 height 142
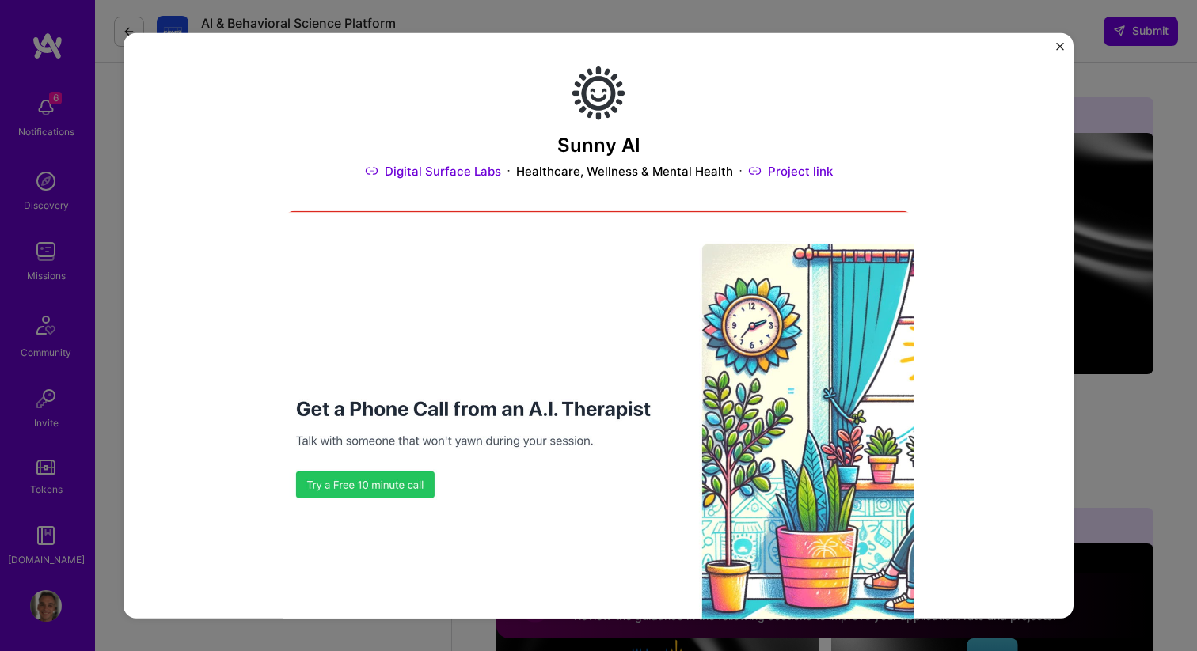
click at [1056, 43] on img "Close" at bounding box center [1060, 46] width 8 height 8
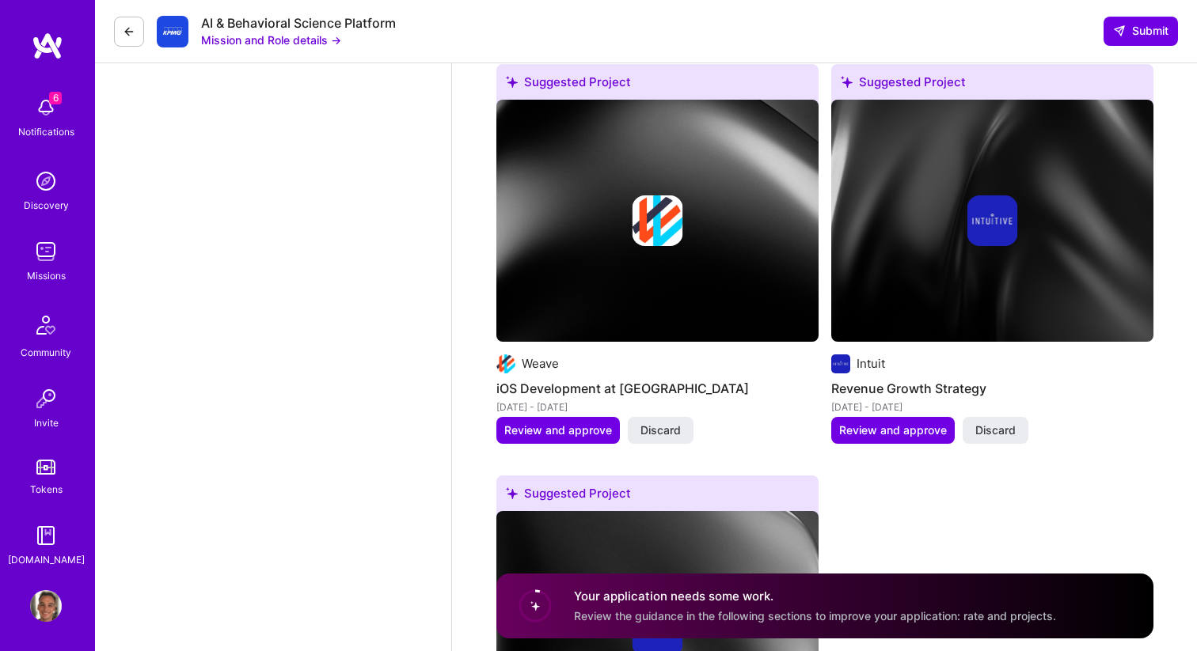
scroll to position [3395, 0]
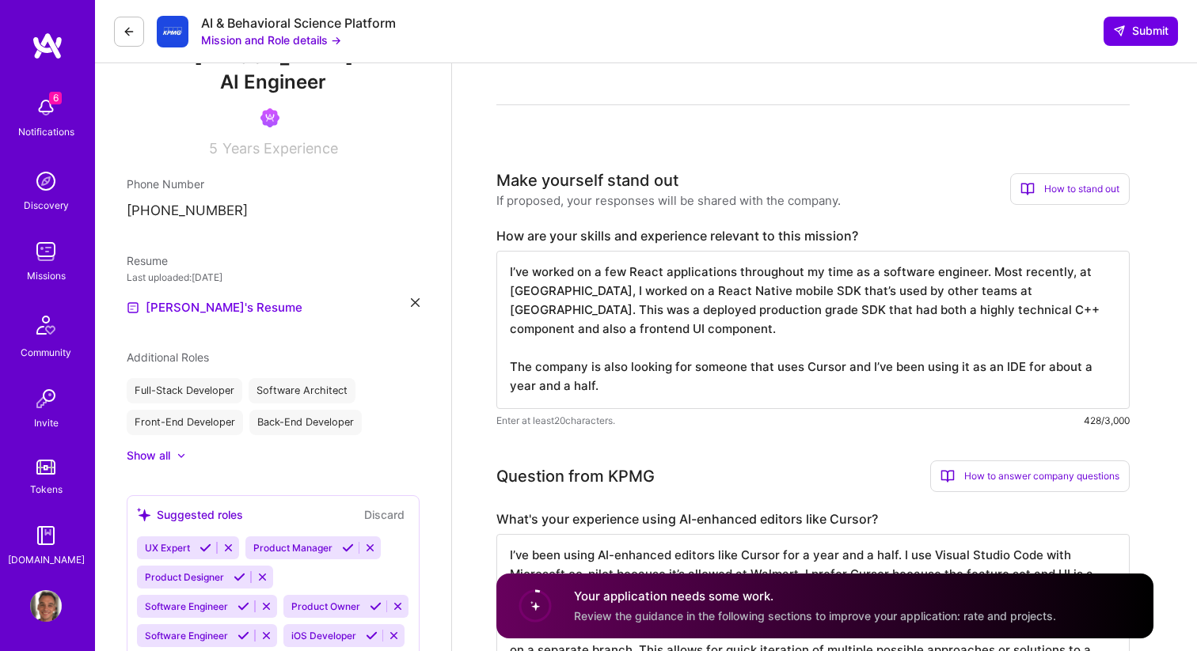
scroll to position [591, 0]
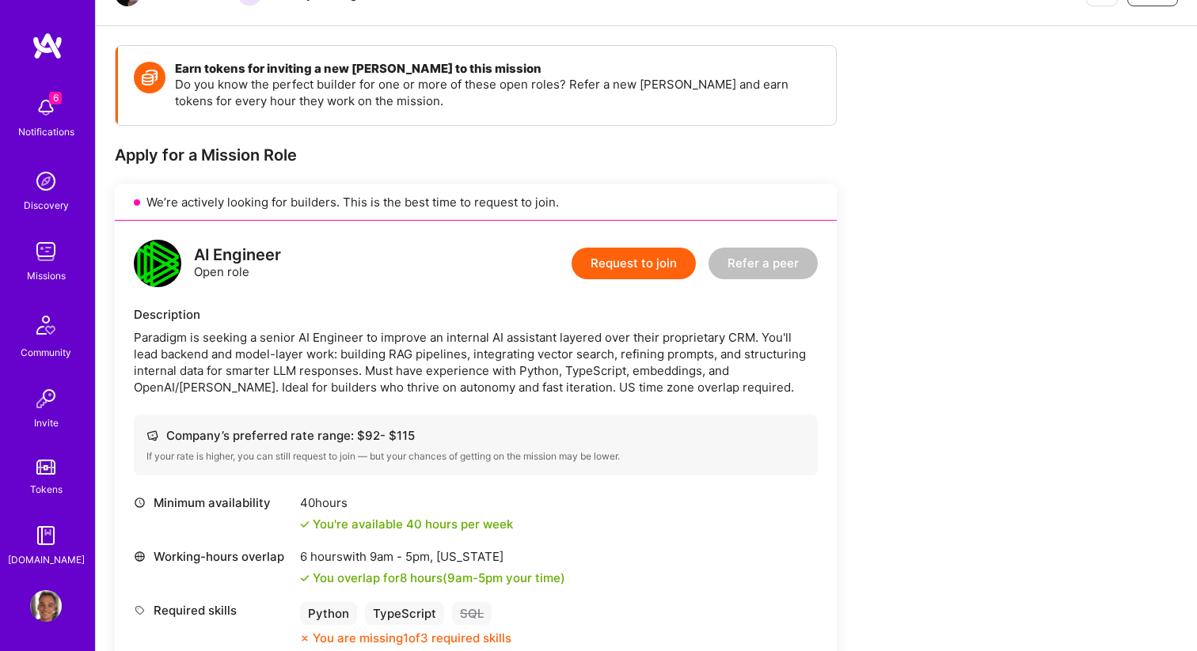
scroll to position [205, 0]
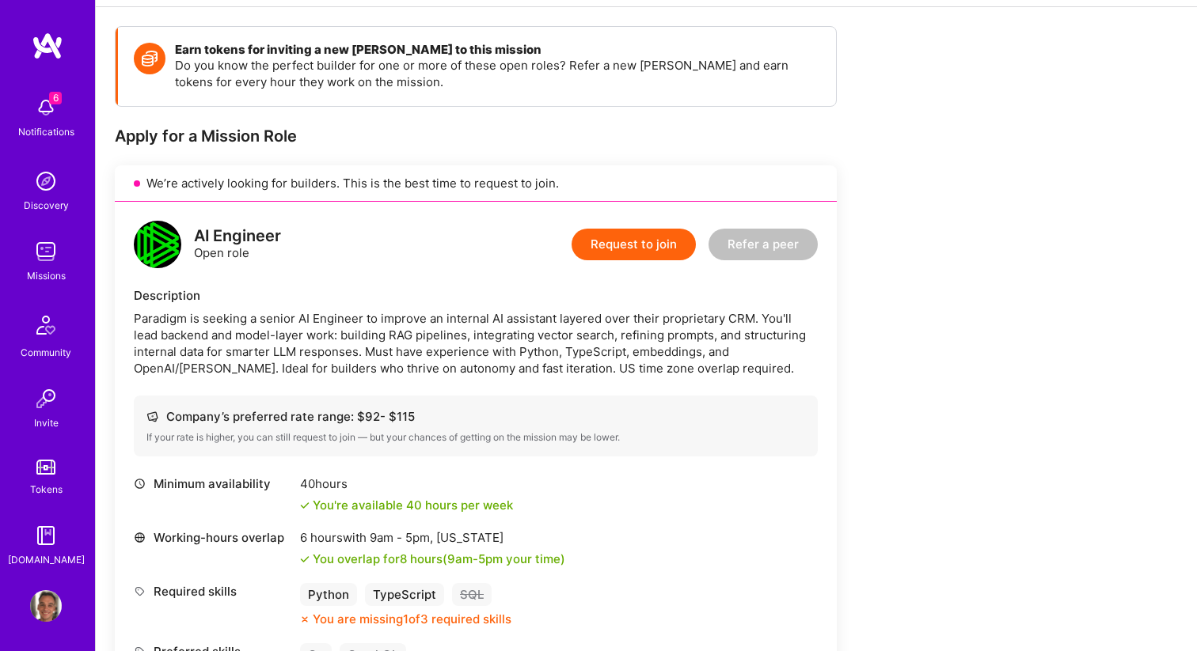
click at [611, 246] on button "Request to join" at bounding box center [633, 245] width 124 height 32
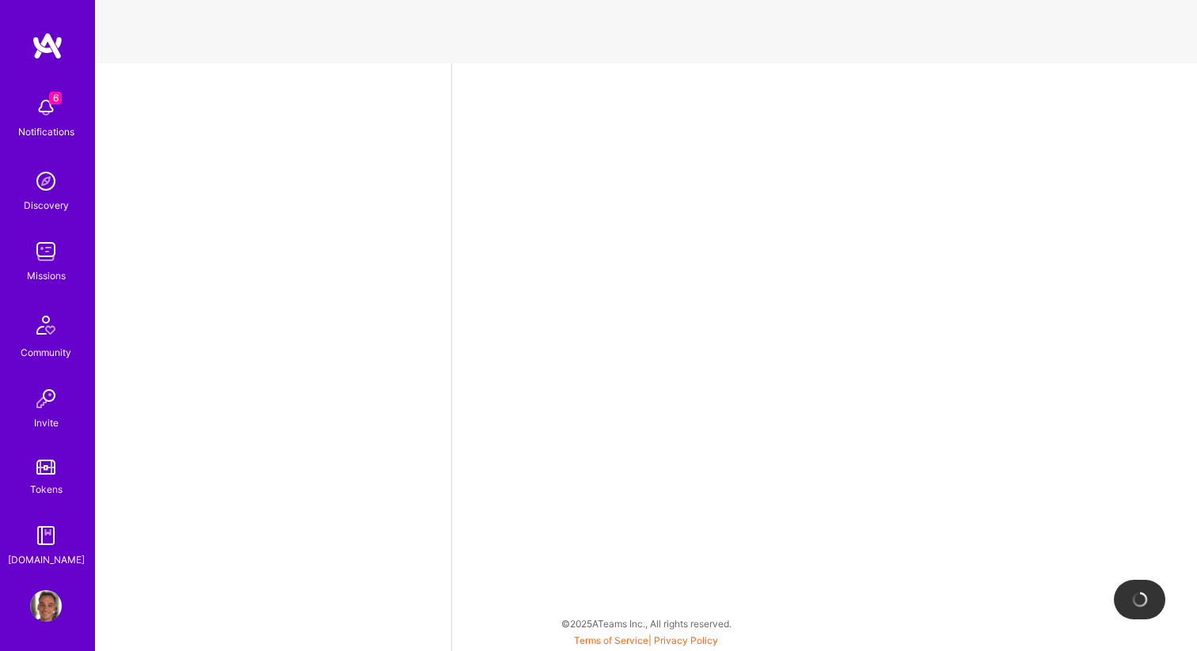
select select "US"
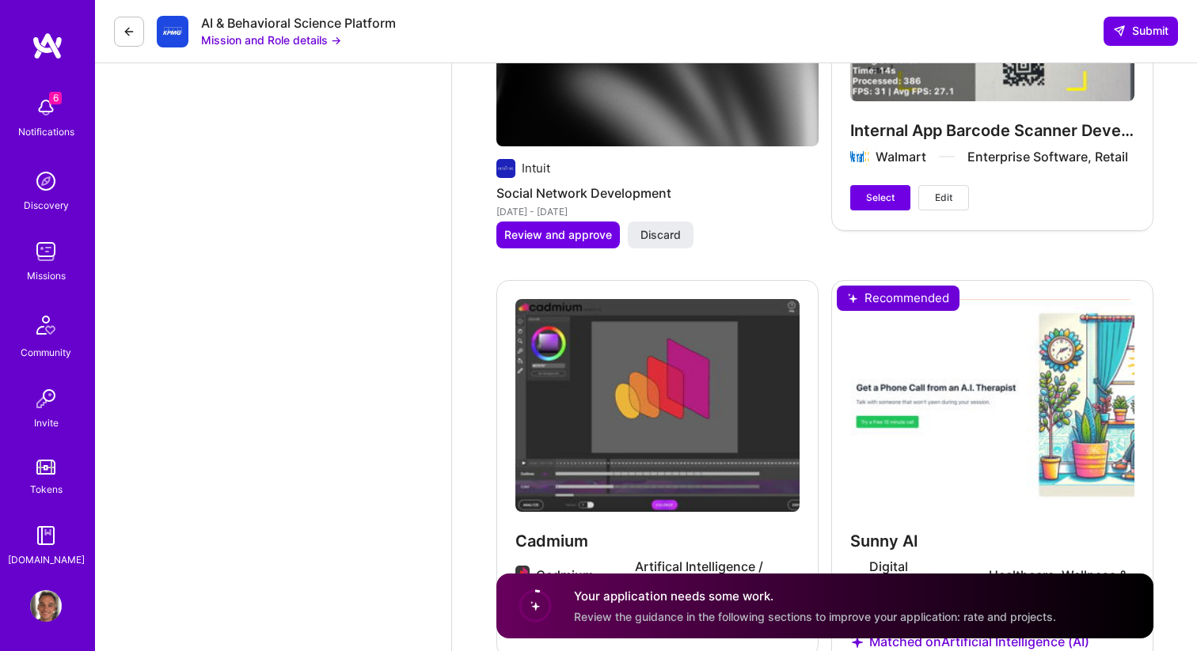
scroll to position [3851, 0]
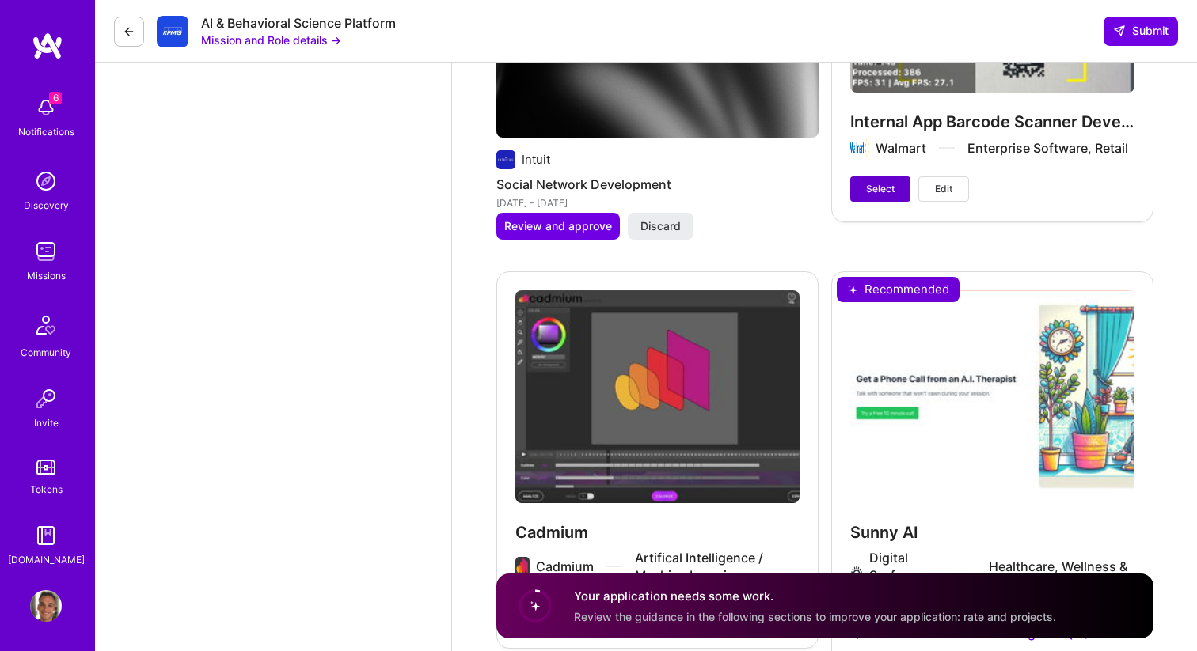
click at [886, 177] on button "Select" at bounding box center [880, 188] width 60 height 25
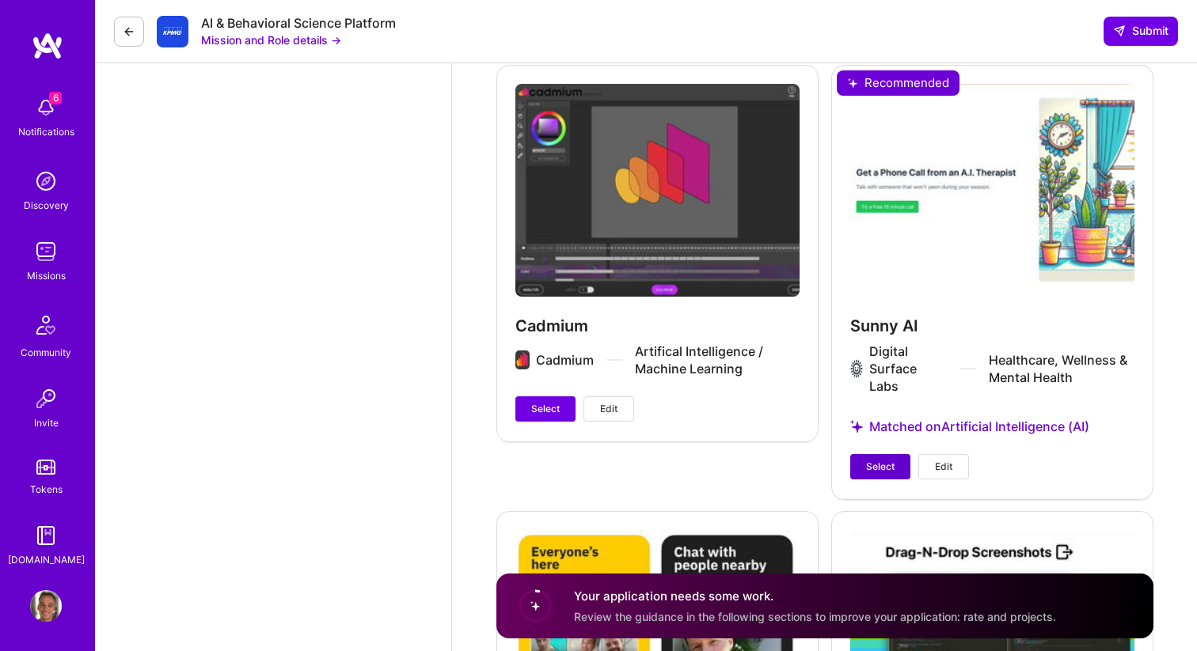
scroll to position [4067, 0]
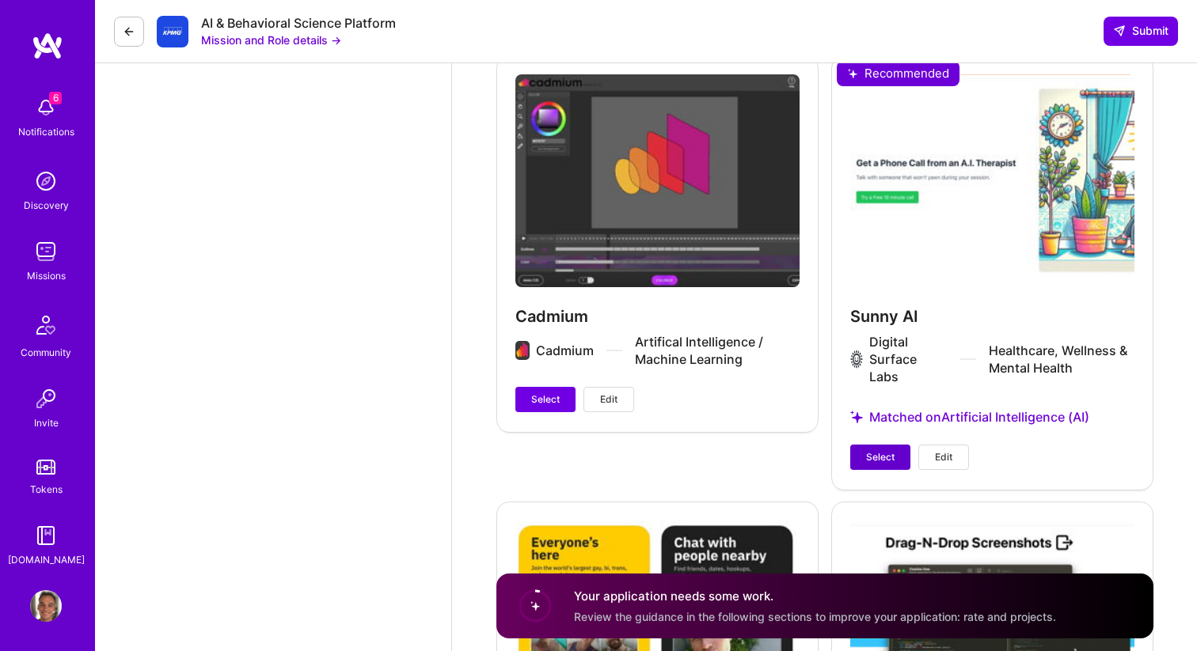
click at [858, 457] on button "Select" at bounding box center [880, 457] width 60 height 25
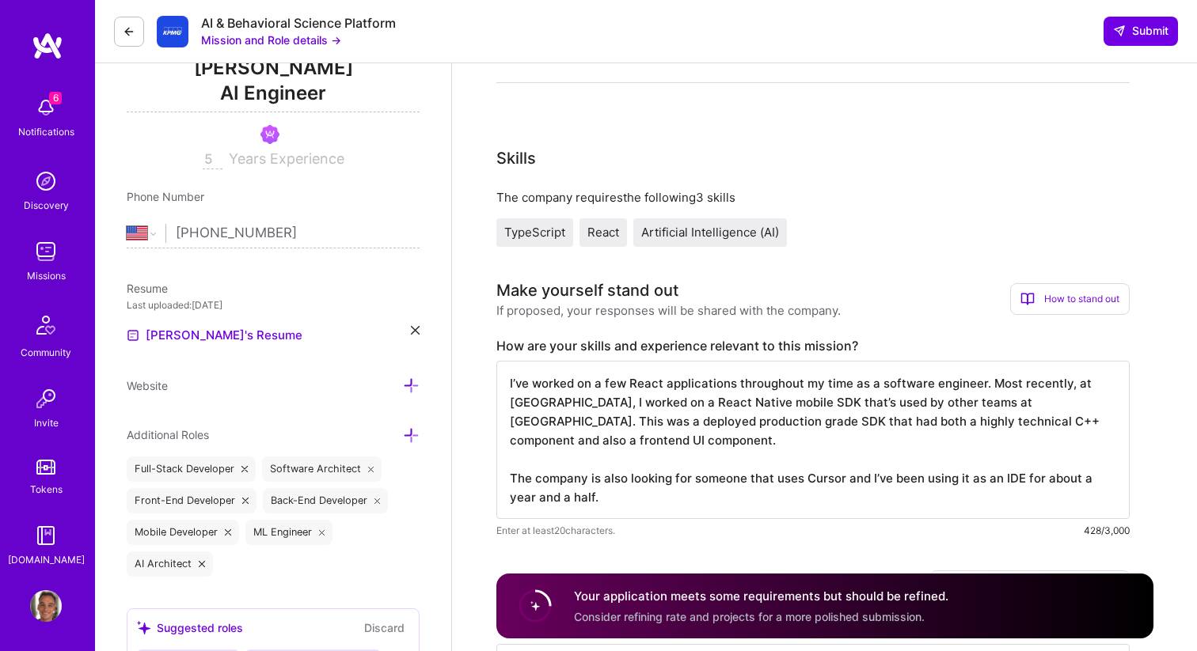
scroll to position [217, 0]
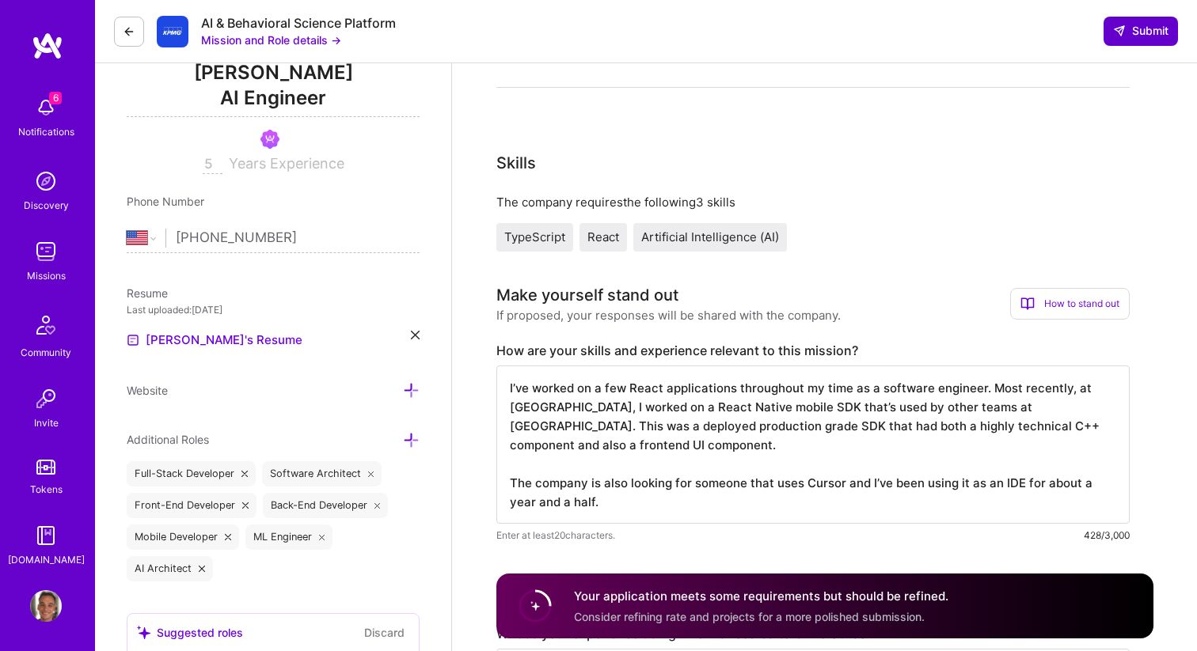
click at [1131, 29] on span "Submit" at bounding box center [1140, 31] width 55 height 16
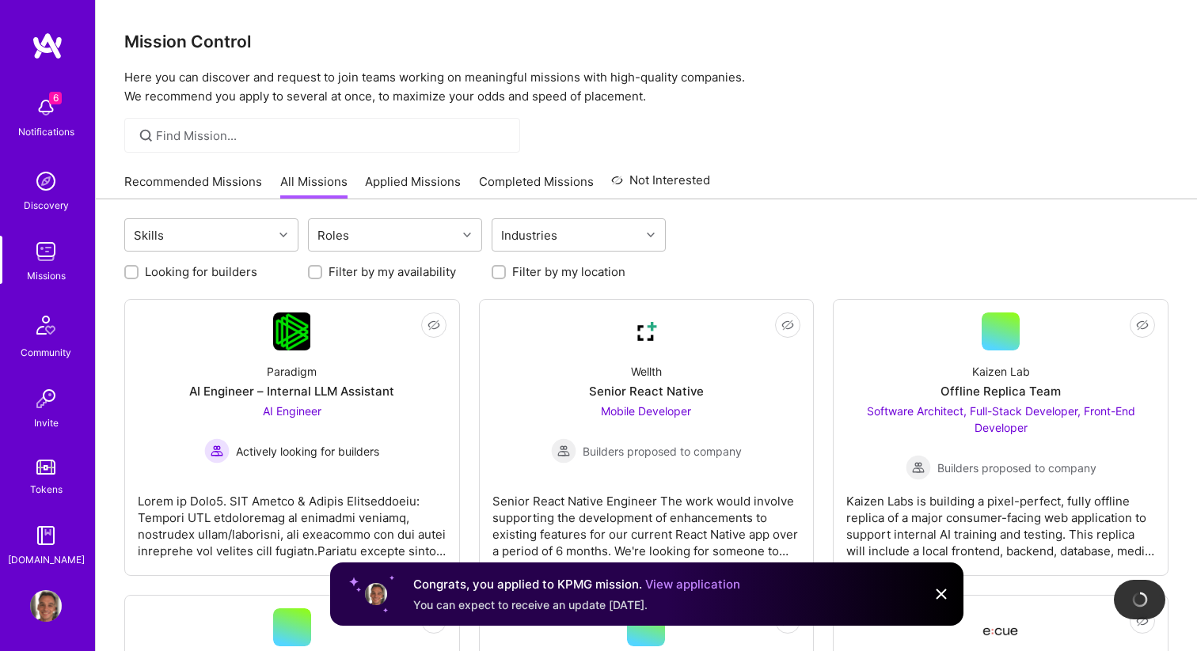
click at [194, 269] on label "Looking for builders" at bounding box center [201, 272] width 112 height 17
click at [139, 269] on input "Looking for builders" at bounding box center [132, 273] width 11 height 11
checkbox input "true"
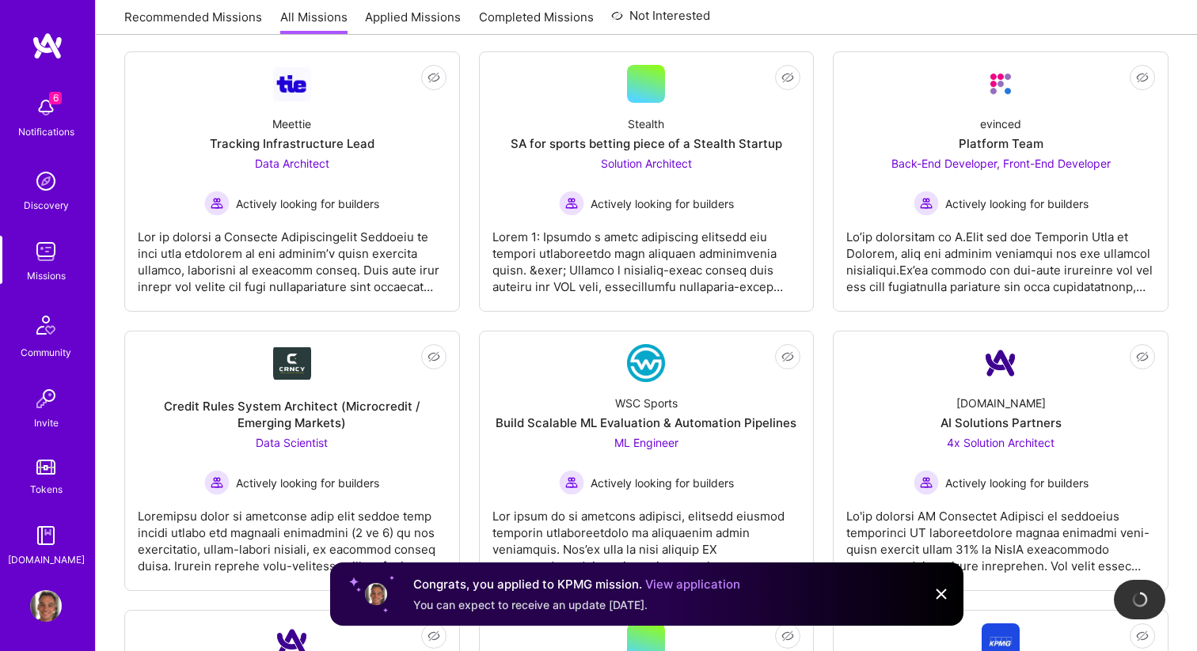
scroll to position [841, 0]
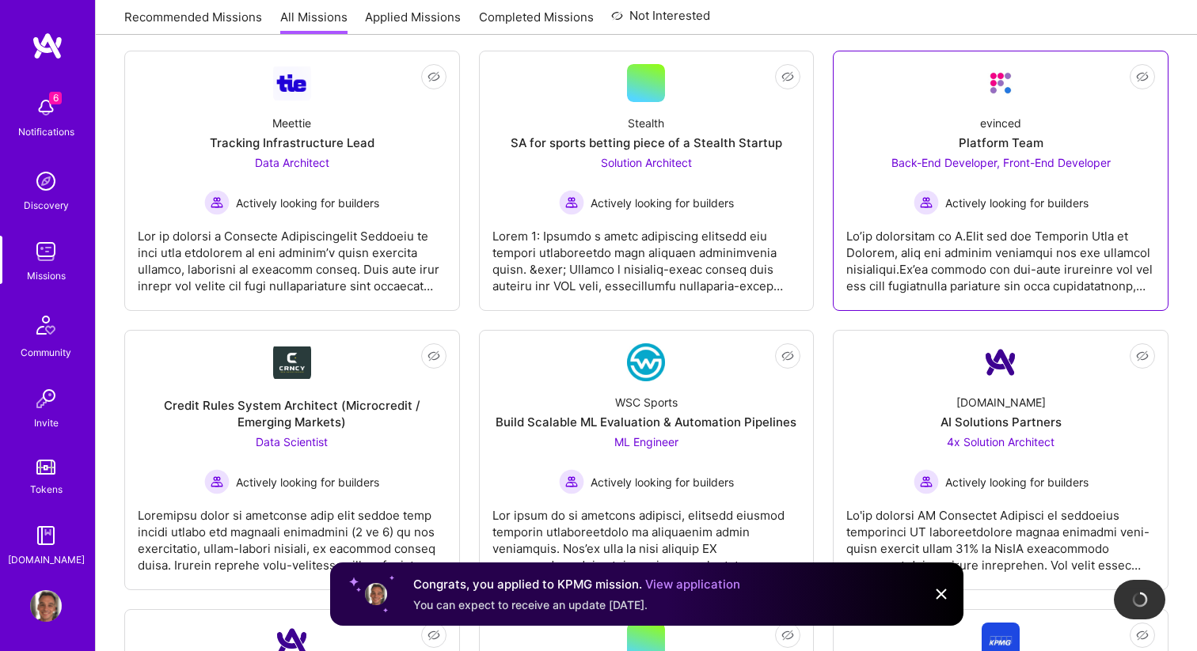
click at [1019, 154] on div "evinced Platform Team Back-End Developer, Front-End Developer Actively looking …" at bounding box center [1000, 158] width 309 height 113
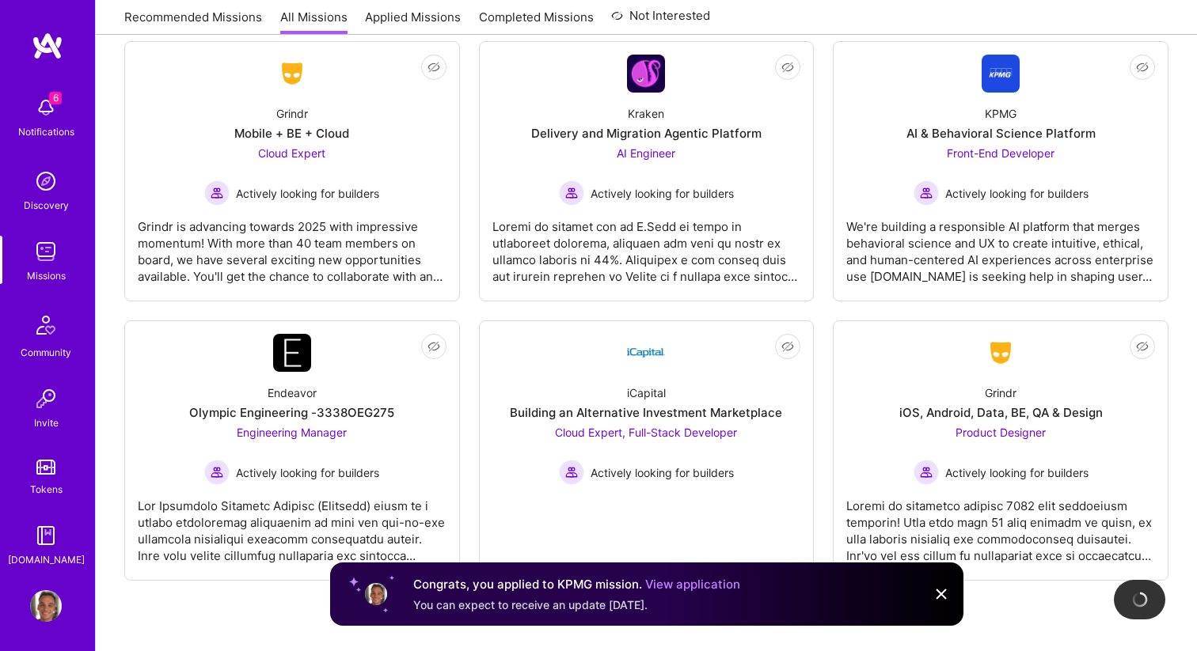
scroll to position [1719, 0]
